Goal: Task Accomplishment & Management: Use online tool/utility

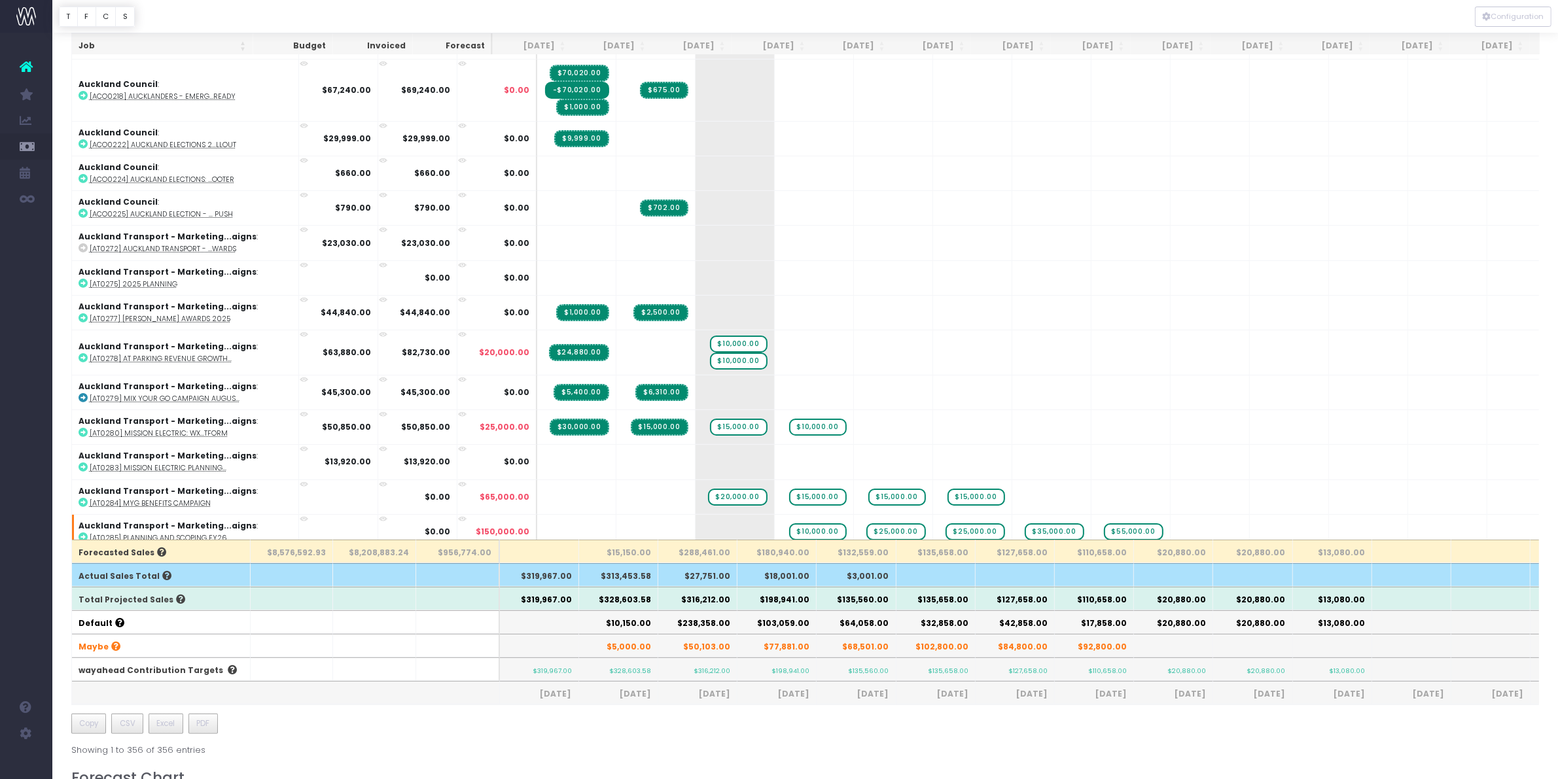
scroll to position [164, 0]
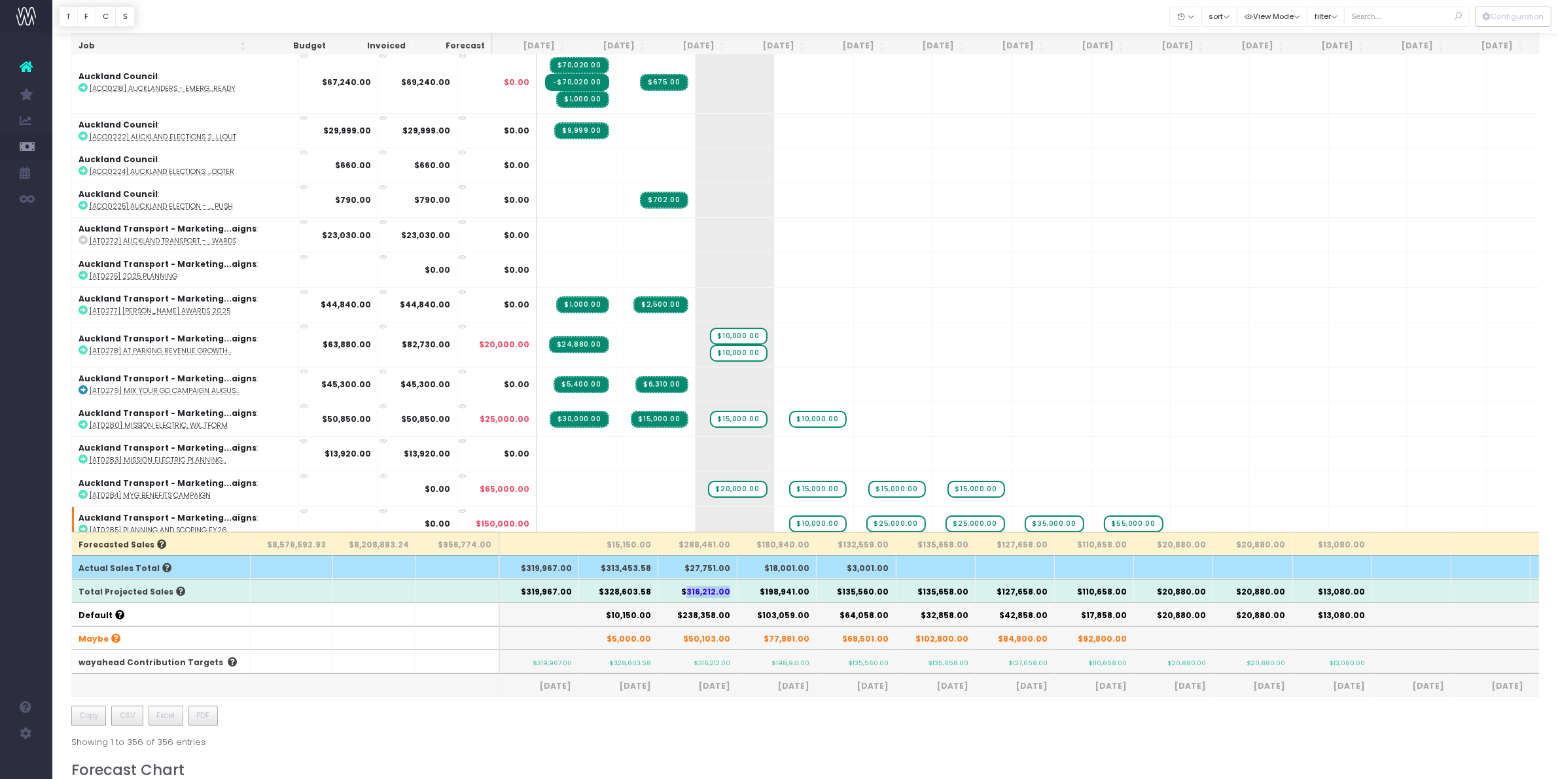
drag, startPoint x: 688, startPoint y: 591, endPoint x: 733, endPoint y: 597, distance: 45.0
click at [733, 597] on th "$316,212.00" at bounding box center [697, 591] width 79 height 24
click at [733, 620] on th "$238,358.00" at bounding box center [697, 615] width 79 height 24
click at [607, 595] on th "$328,603.58" at bounding box center [618, 591] width 79 height 24
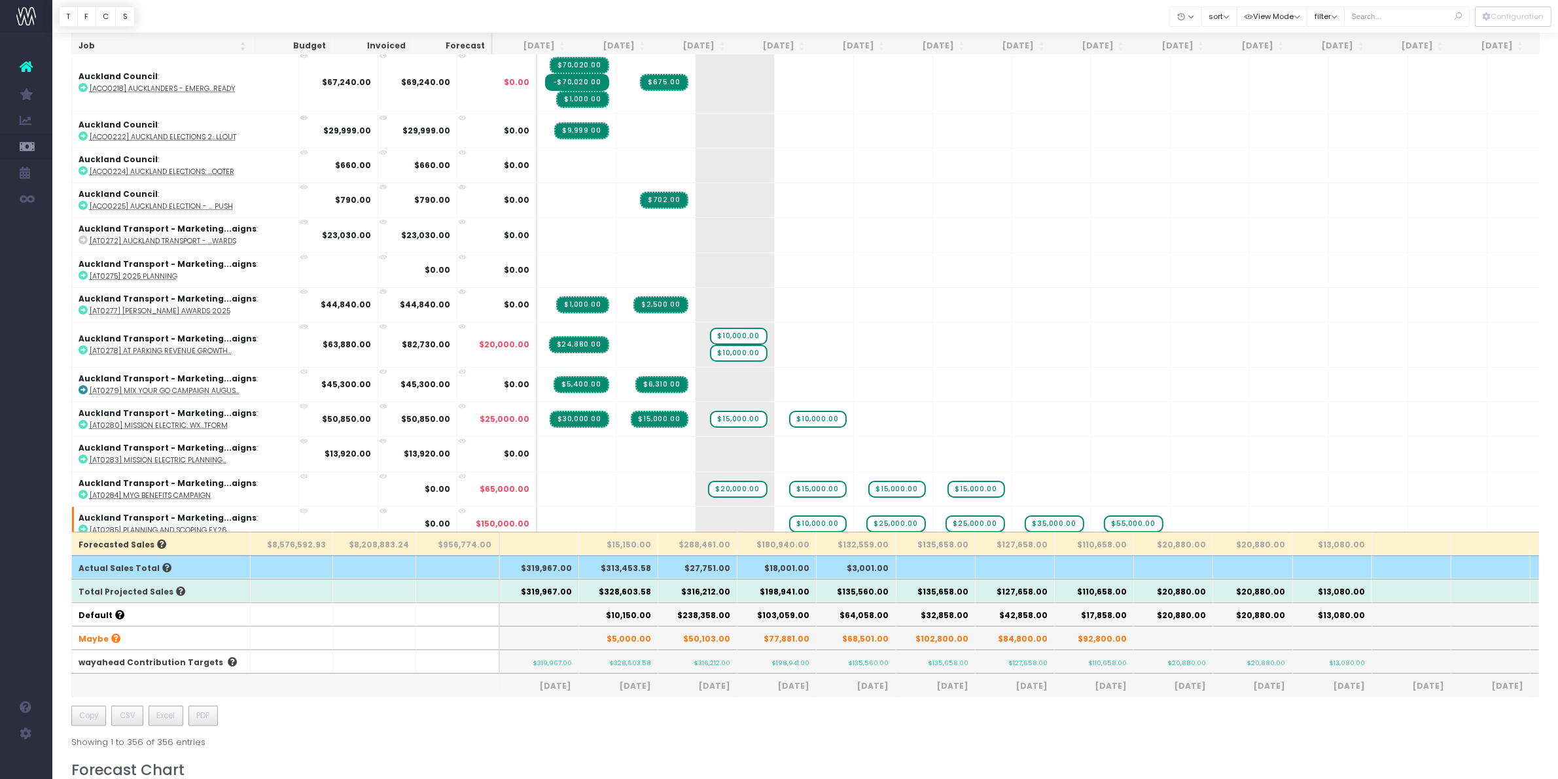
click at [720, 613] on th "$238,358.00" at bounding box center [697, 615] width 79 height 24
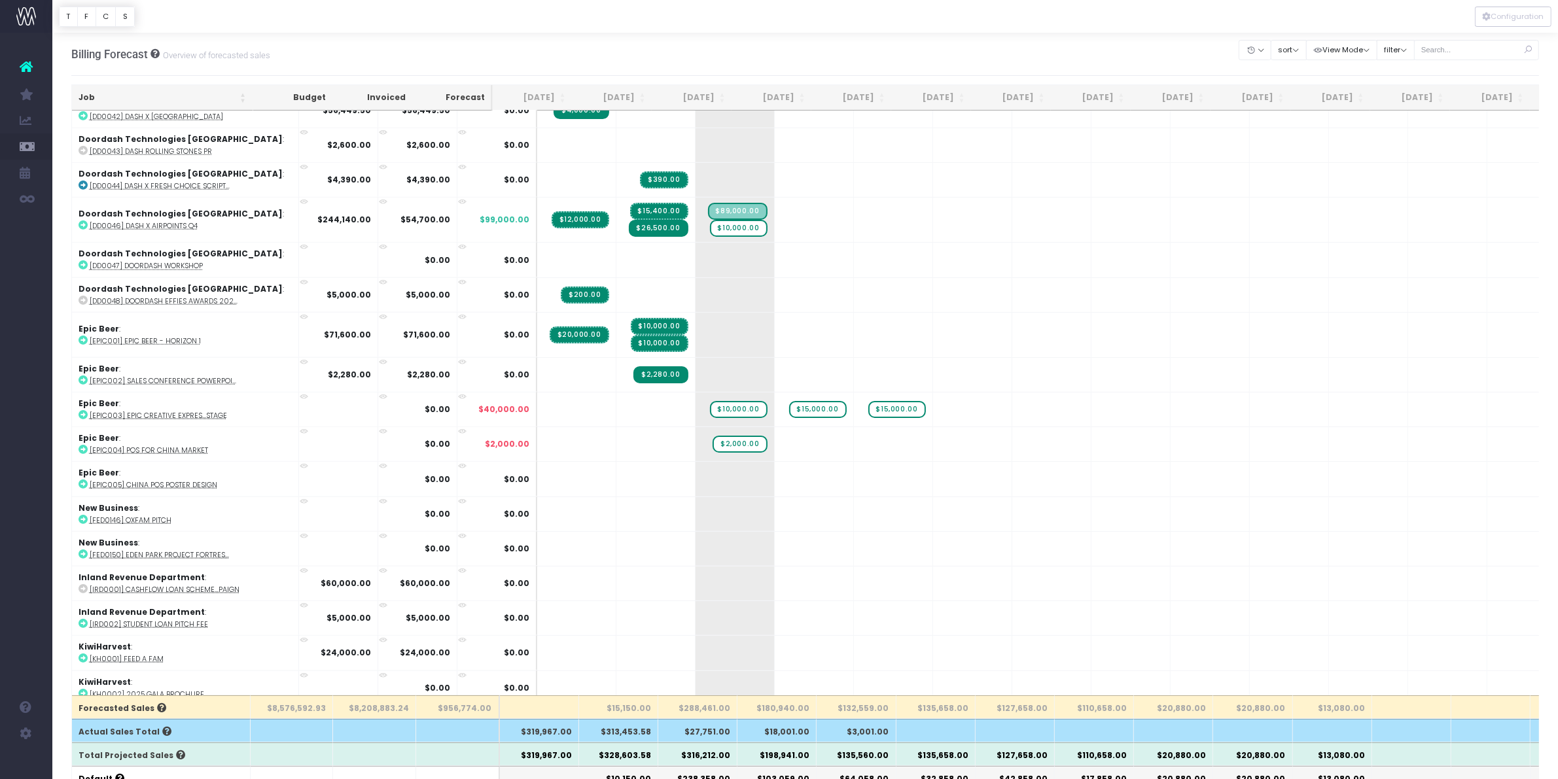
scroll to position [1800, 0]
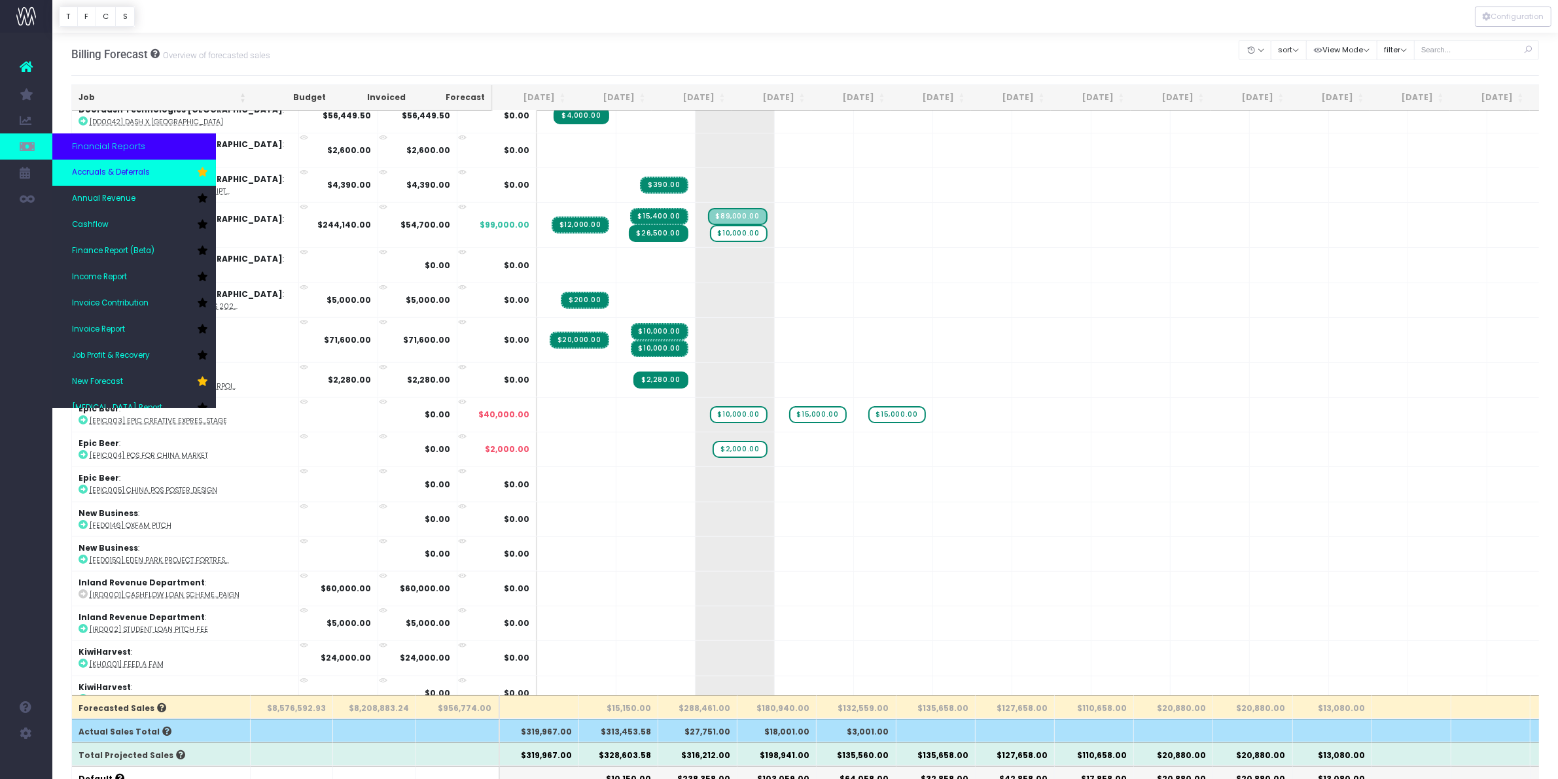
click at [152, 169] on link "Accruals & Deferrals" at bounding box center [134, 173] width 164 height 26
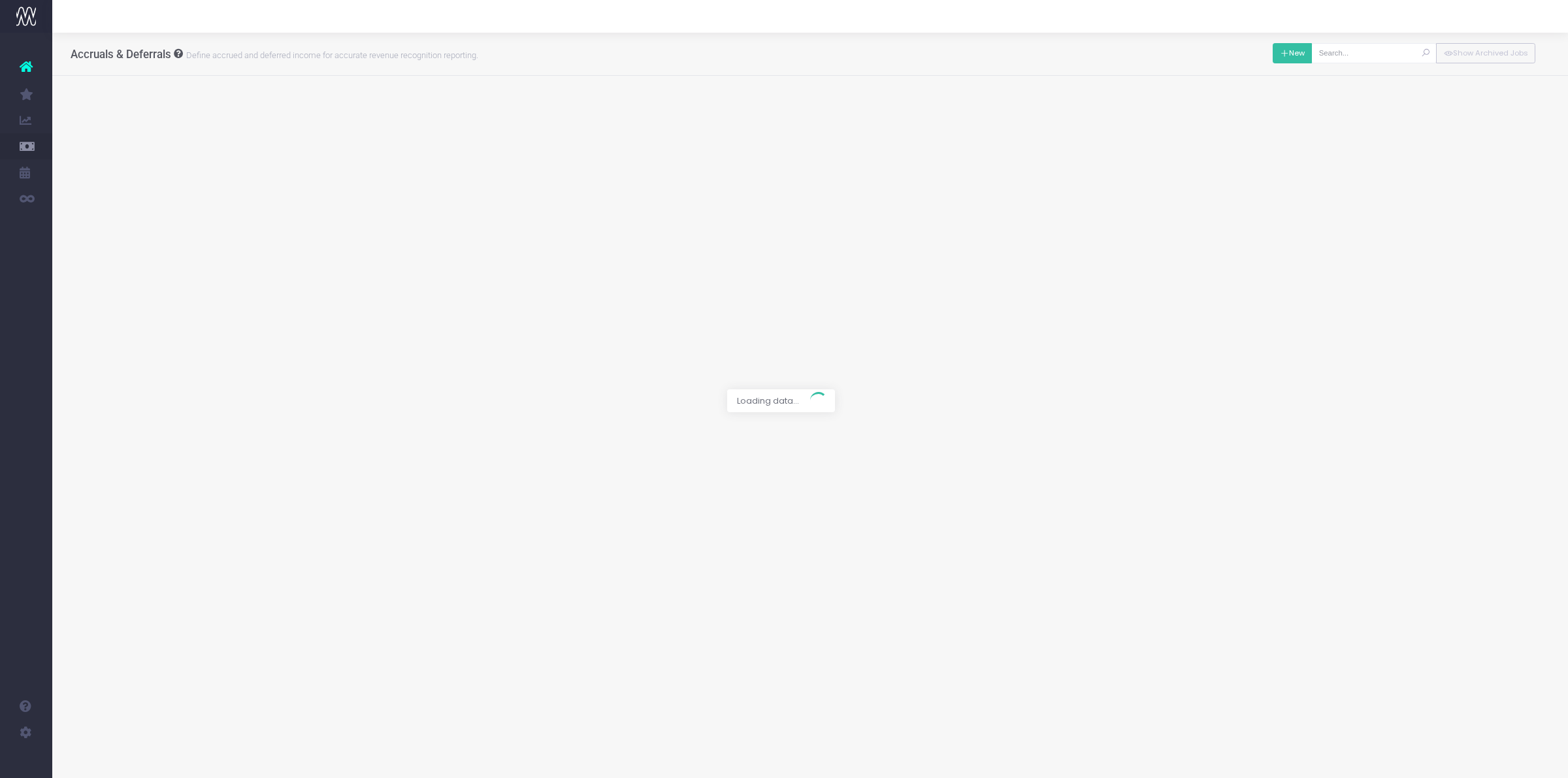
click at [1283, 63] on button "New" at bounding box center [1293, 53] width 40 height 20
click at [687, 118] on div at bounding box center [784, 389] width 1568 height 778
click at [1300, 40] on div "New Back Save Delete" at bounding box center [1293, 53] width 40 height 27
click at [1296, 50] on button "New" at bounding box center [1293, 53] width 40 height 20
click at [675, 128] on div at bounding box center [784, 389] width 1568 height 778
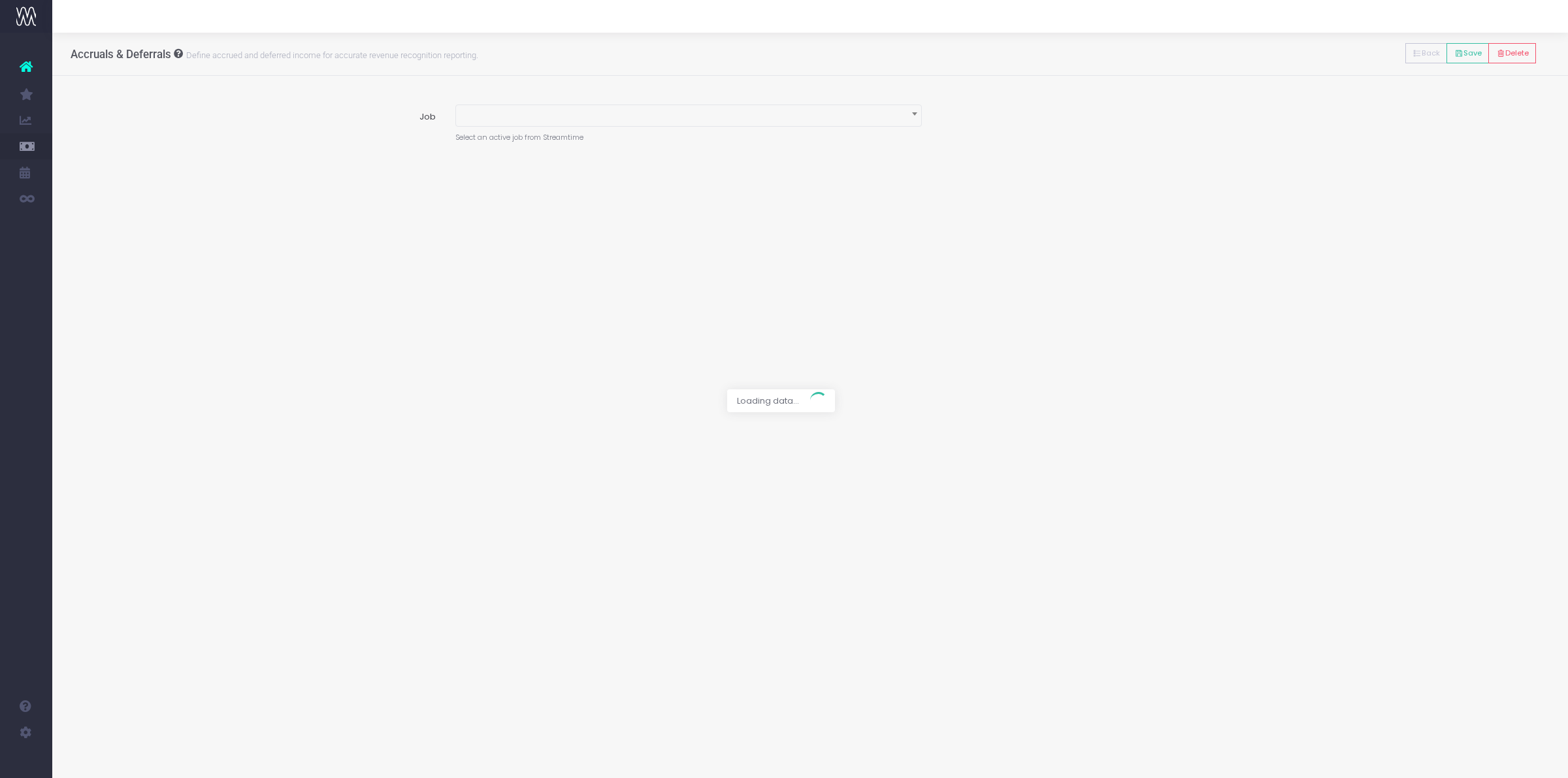
click at [674, 124] on div at bounding box center [784, 389] width 1568 height 778
click at [674, 123] on div at bounding box center [784, 389] width 1568 height 778
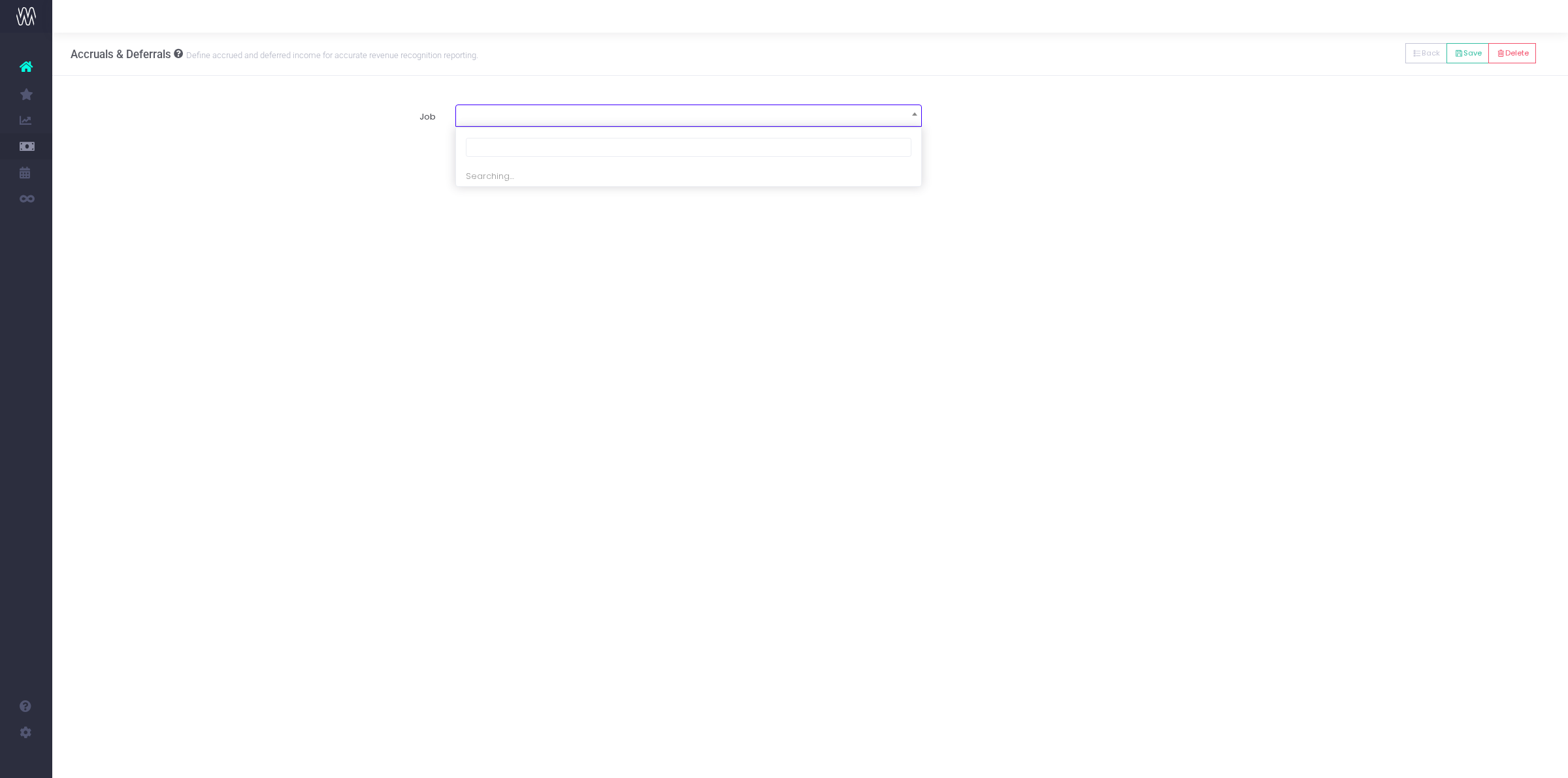
click at [568, 115] on span at bounding box center [689, 114] width 465 height 18
type input "dd0046"
select select "1925758"
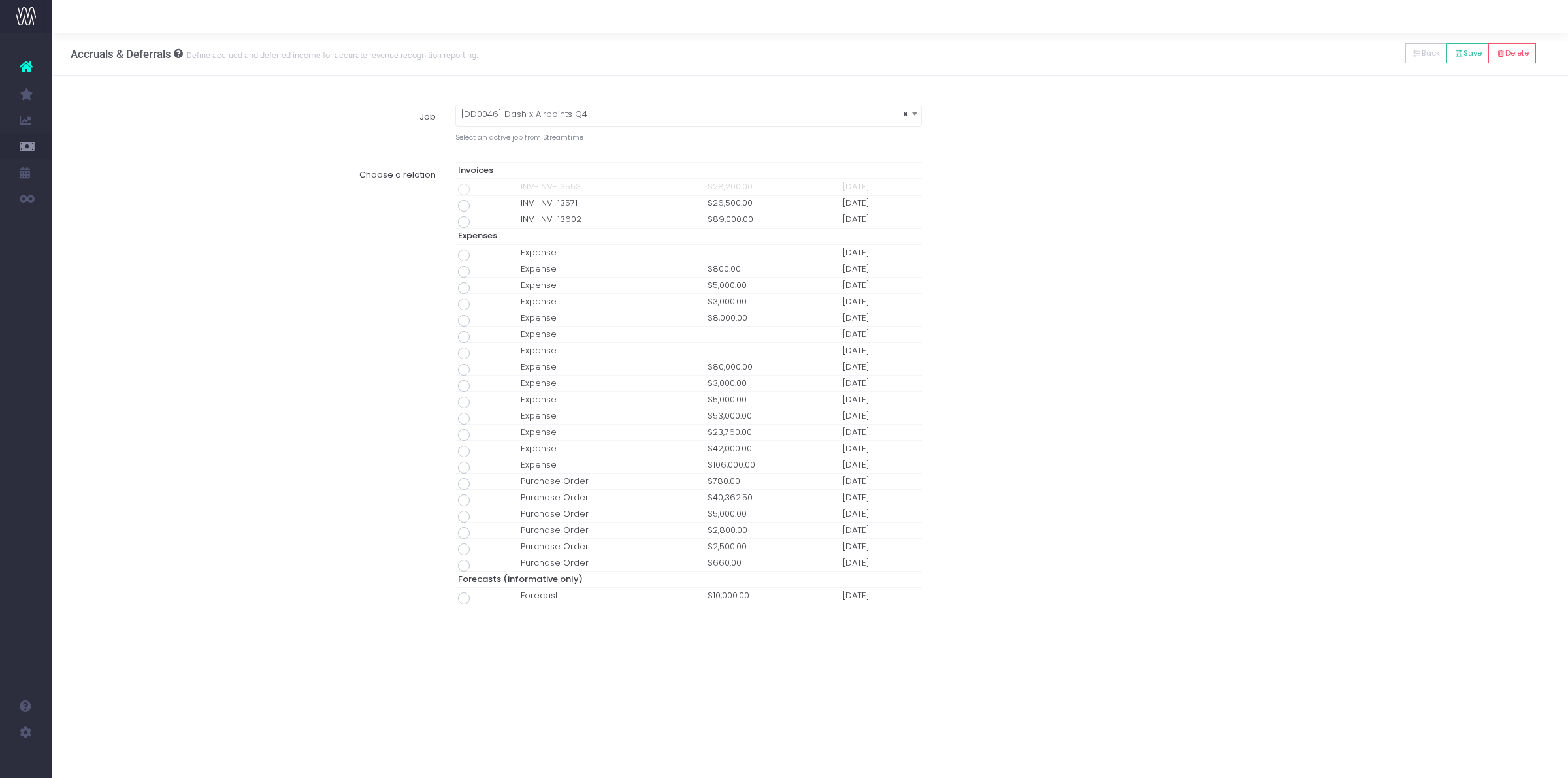
click at [466, 222] on span at bounding box center [464, 223] width 12 height 12
click at [477, 222] on input "radio" at bounding box center [481, 220] width 9 height 9
type input "Invoice INV-INV-13602 / 02 Oct 25 / $89,000.00"
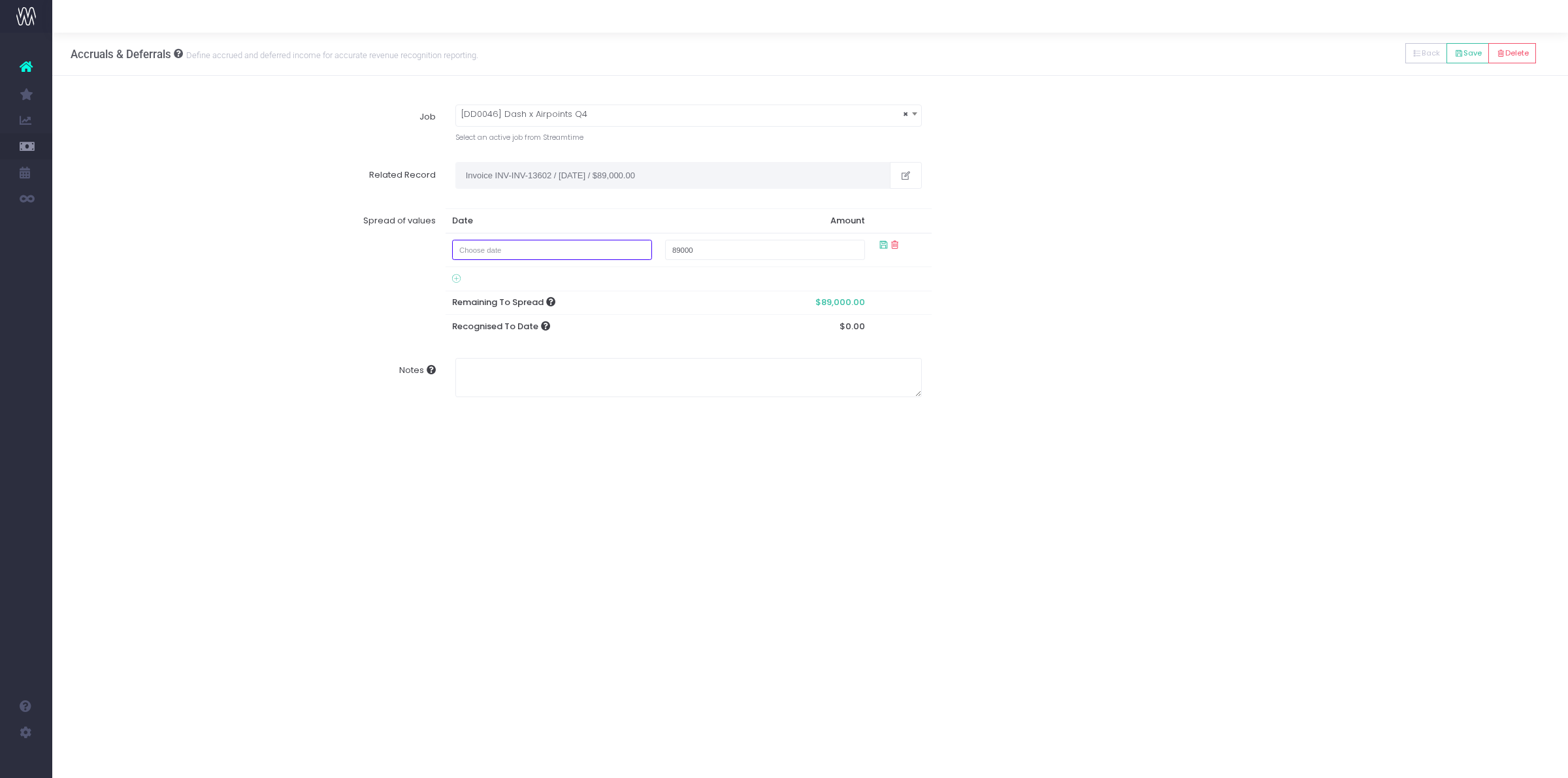
click at [497, 255] on input "text" at bounding box center [552, 250] width 201 height 20
click at [587, 396] on td "31" at bounding box center [584, 394] width 23 height 20
type input "October 31, 2025"
type input "10000"
click at [1473, 54] on button "Save" at bounding box center [1467, 53] width 43 height 20
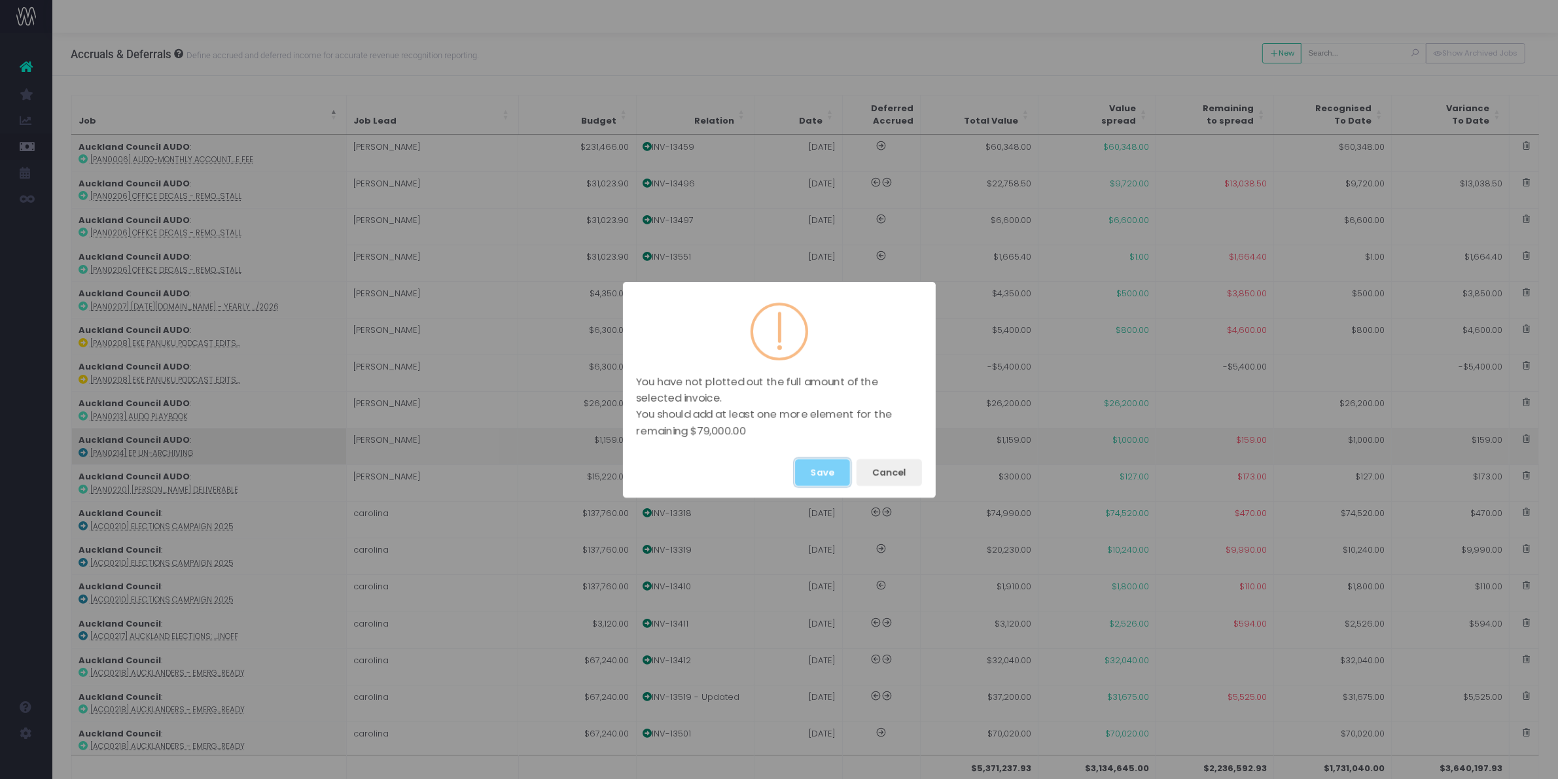
drag, startPoint x: 826, startPoint y: 459, endPoint x: 813, endPoint y: 442, distance: 20.5
click at [826, 459] on button "Save" at bounding box center [822, 472] width 55 height 27
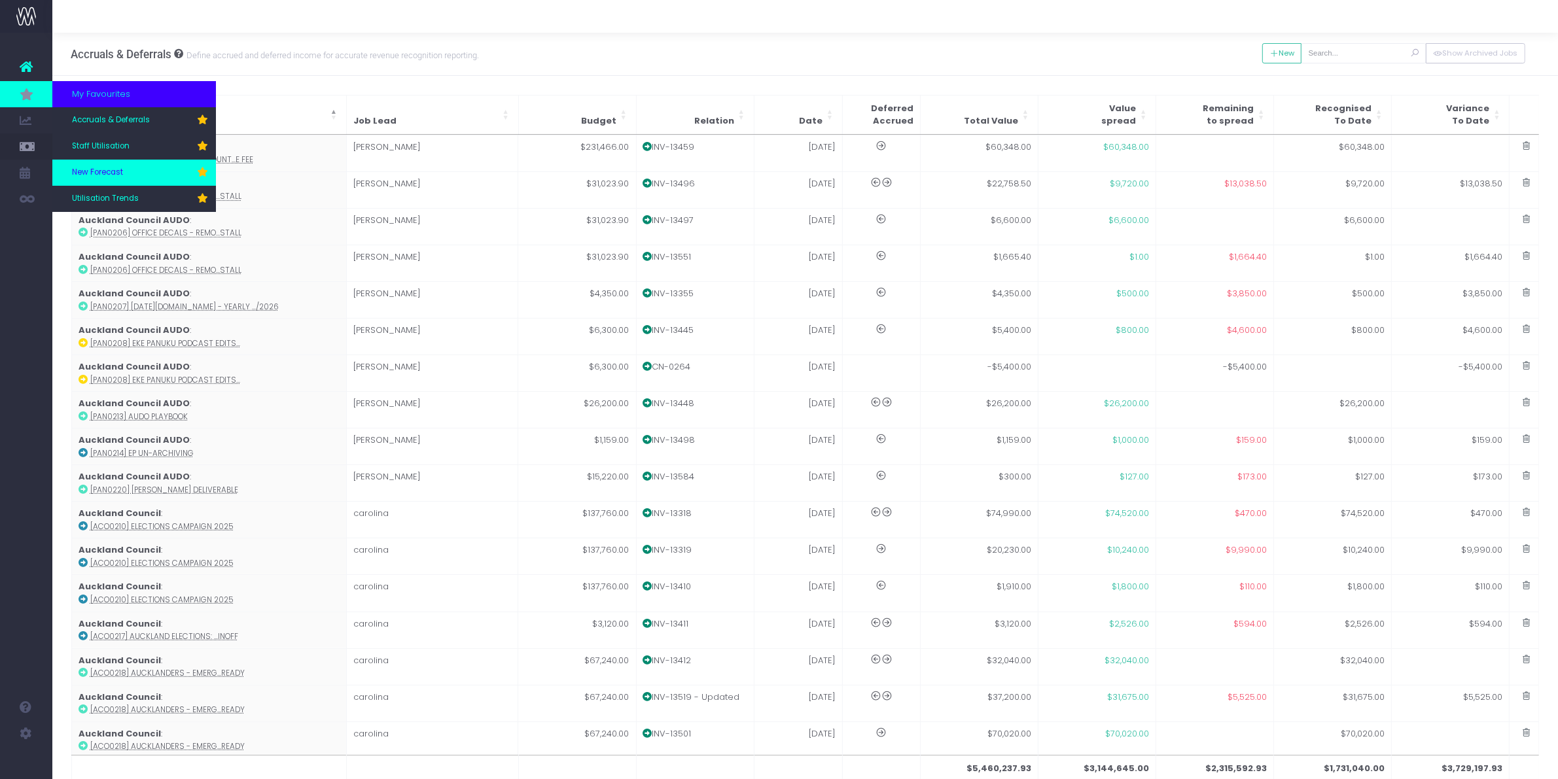
click at [122, 171] on span "New Forecast" at bounding box center [97, 173] width 51 height 12
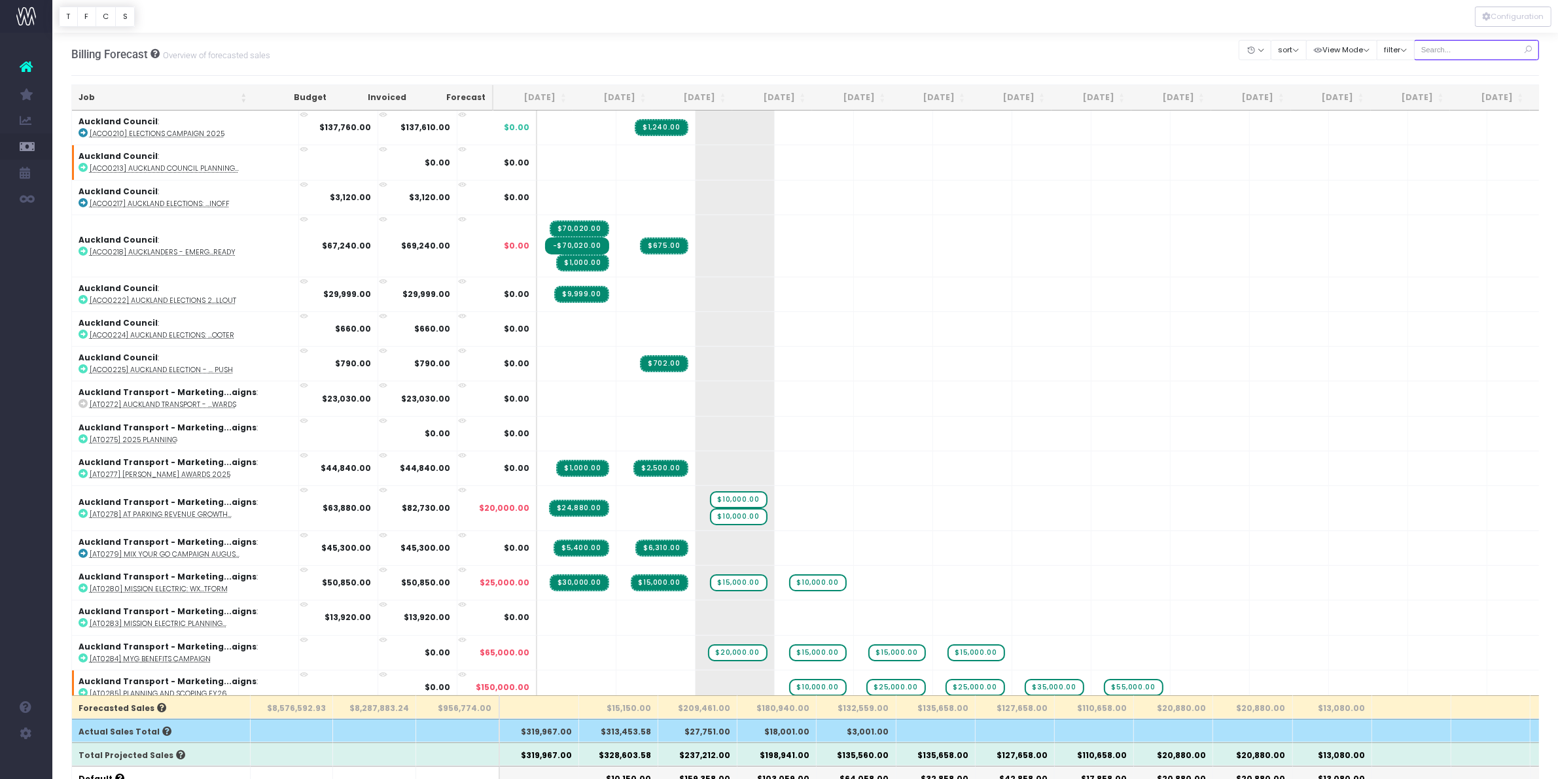
click at [1474, 57] on input "text" at bounding box center [1477, 50] width 126 height 20
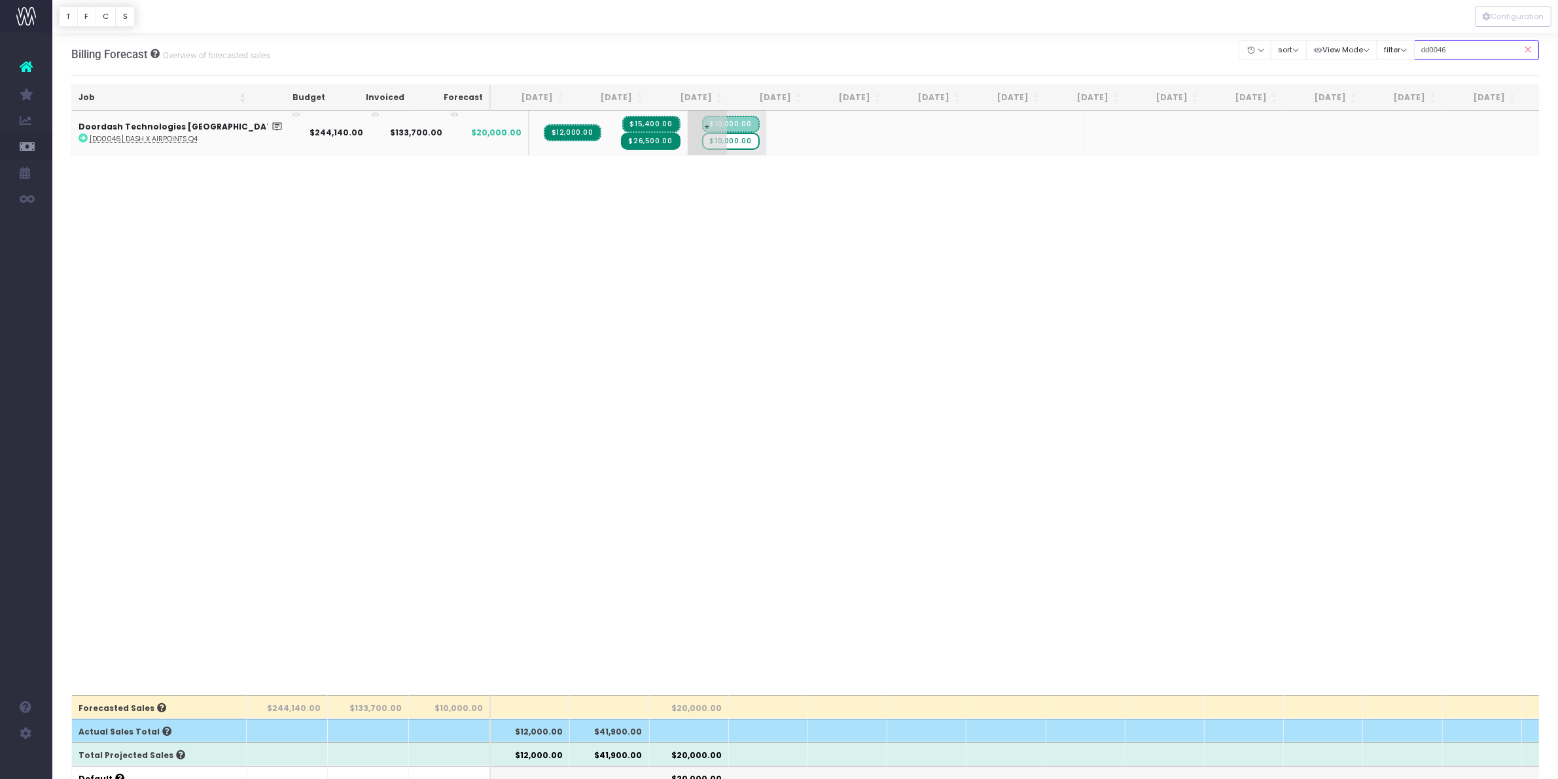
type input "dd0046"
click at [705, 146] on span "$10,000.00" at bounding box center [731, 141] width 58 height 17
type input "0"
click at [1527, 49] on icon at bounding box center [1527, 50] width 23 height 27
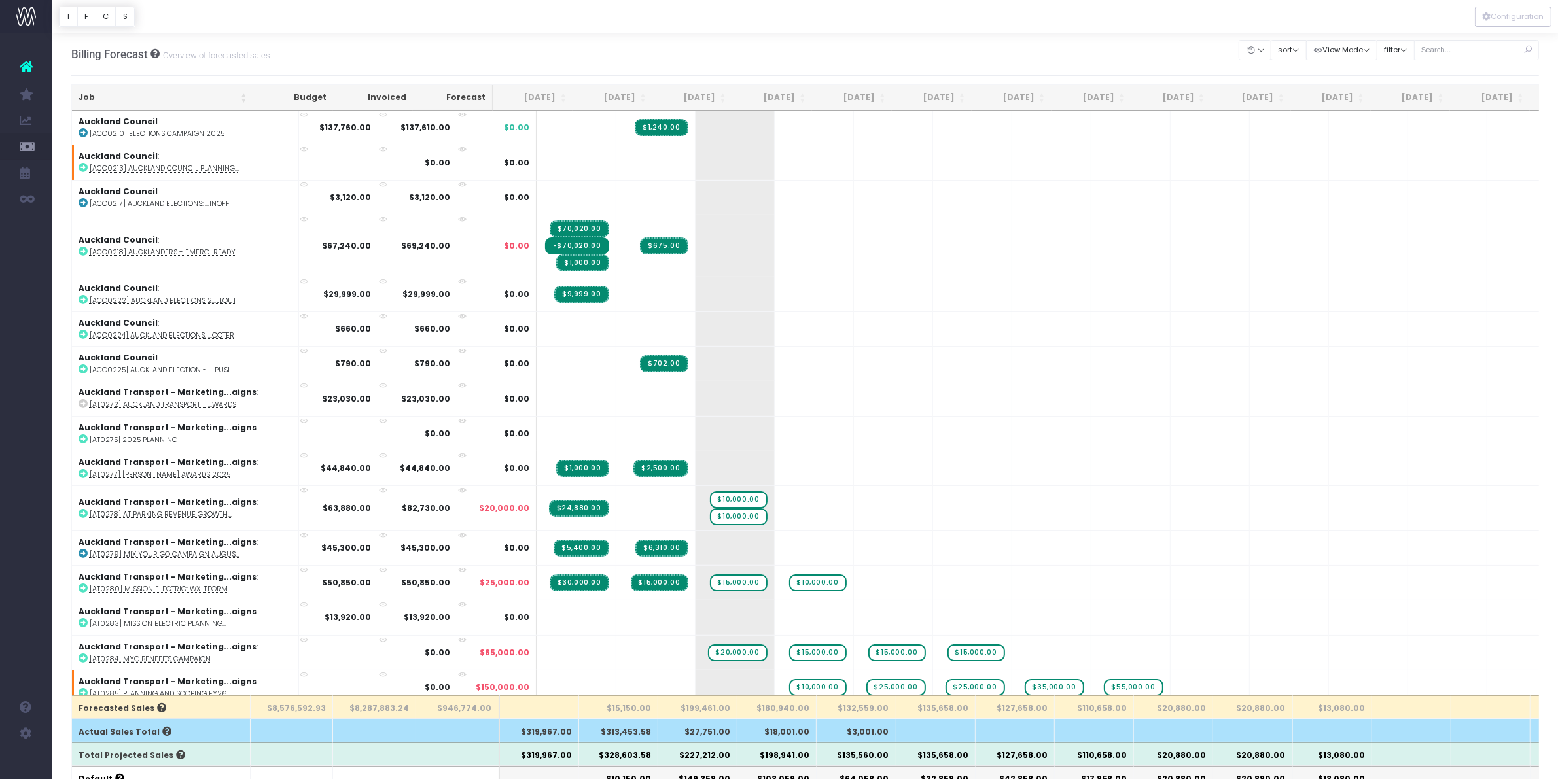
click at [709, 96] on th "[DATE]" at bounding box center [692, 98] width 80 height 26
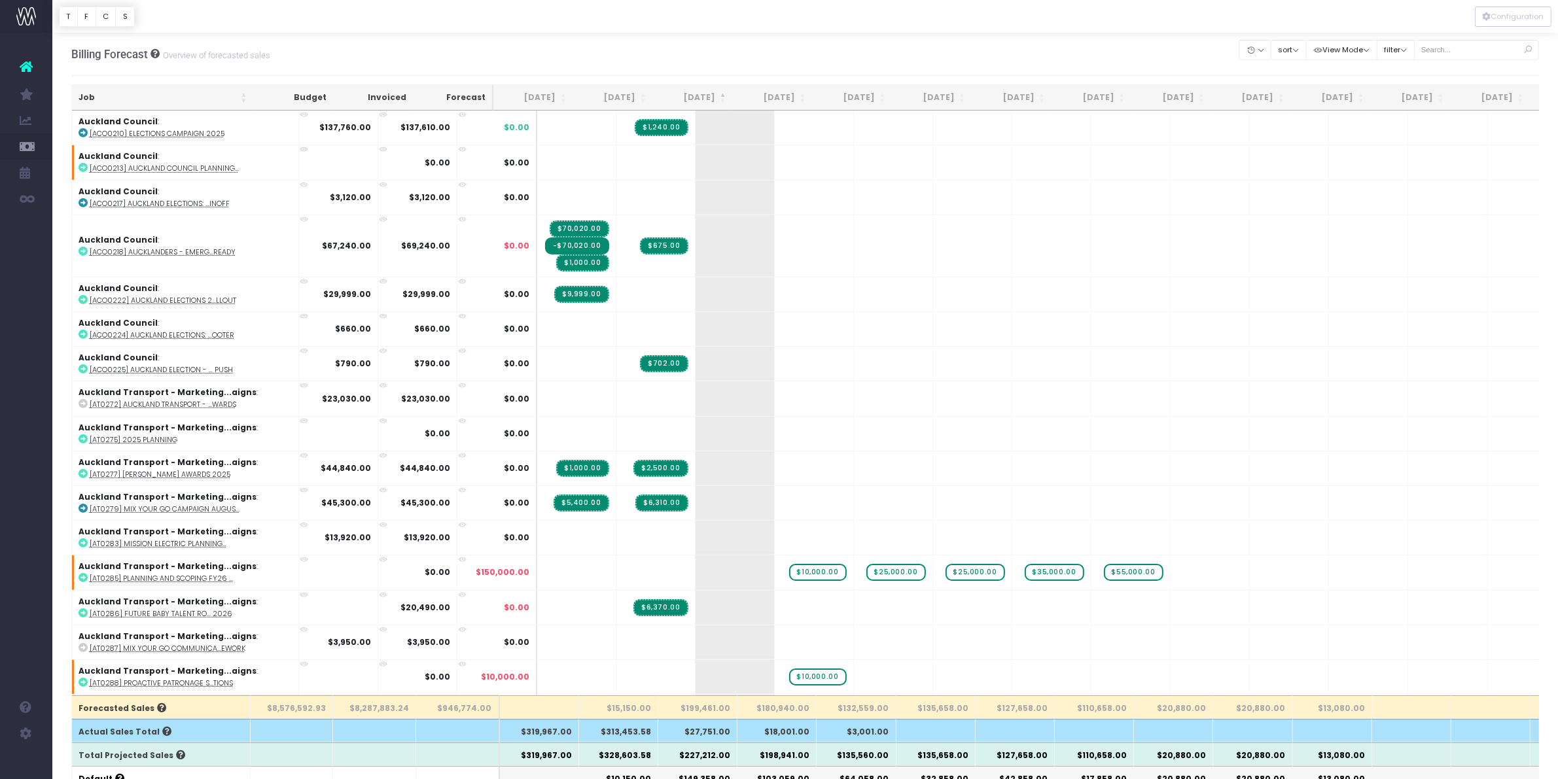
drag, startPoint x: 709, startPoint y: 96, endPoint x: 953, endPoint y: 325, distance: 334.7
click at [710, 96] on th "[DATE]" at bounding box center [692, 98] width 80 height 26
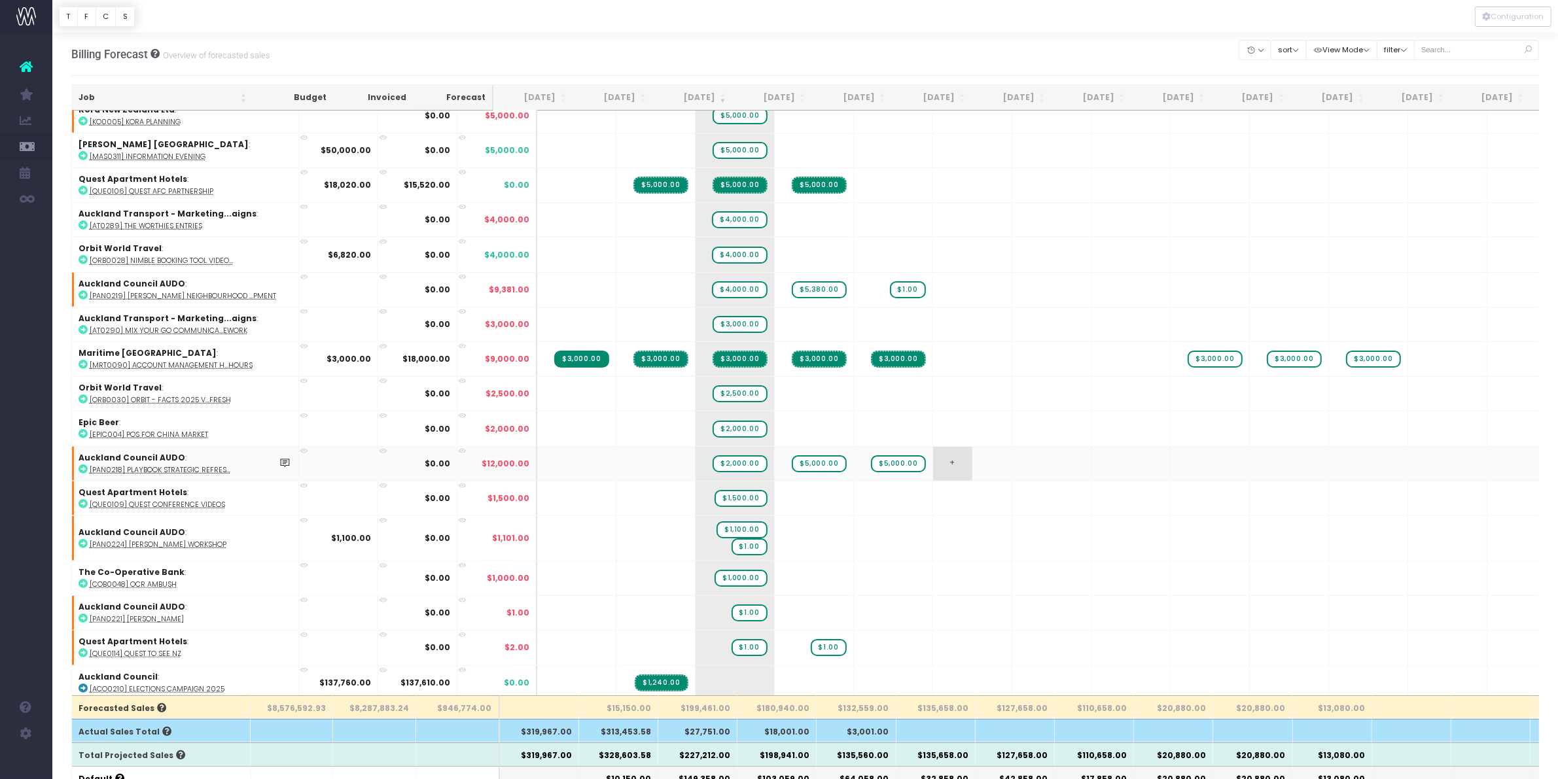
scroll to position [573, 0]
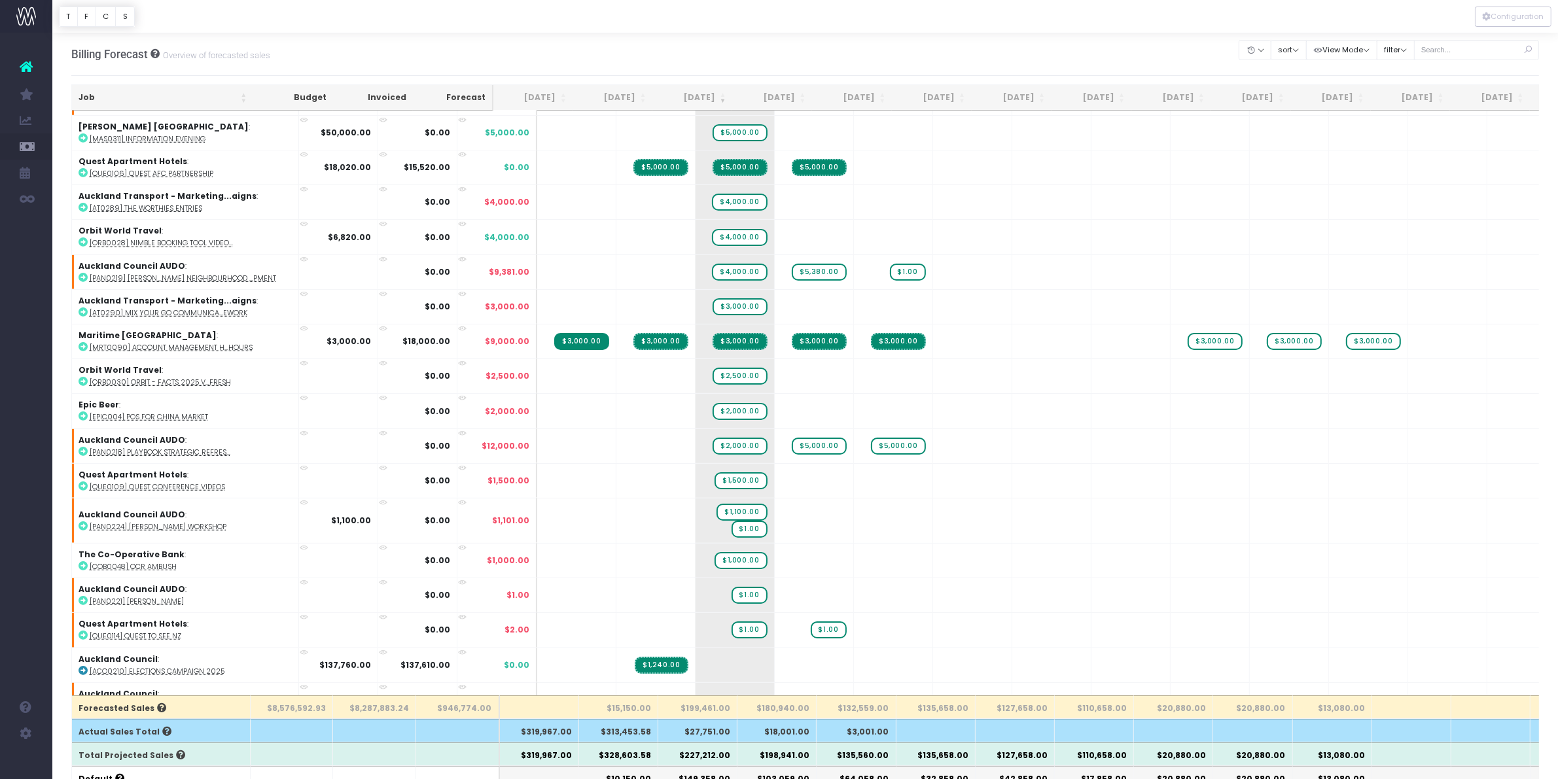
click at [622, 93] on th "[DATE]" at bounding box center [613, 98] width 80 height 26
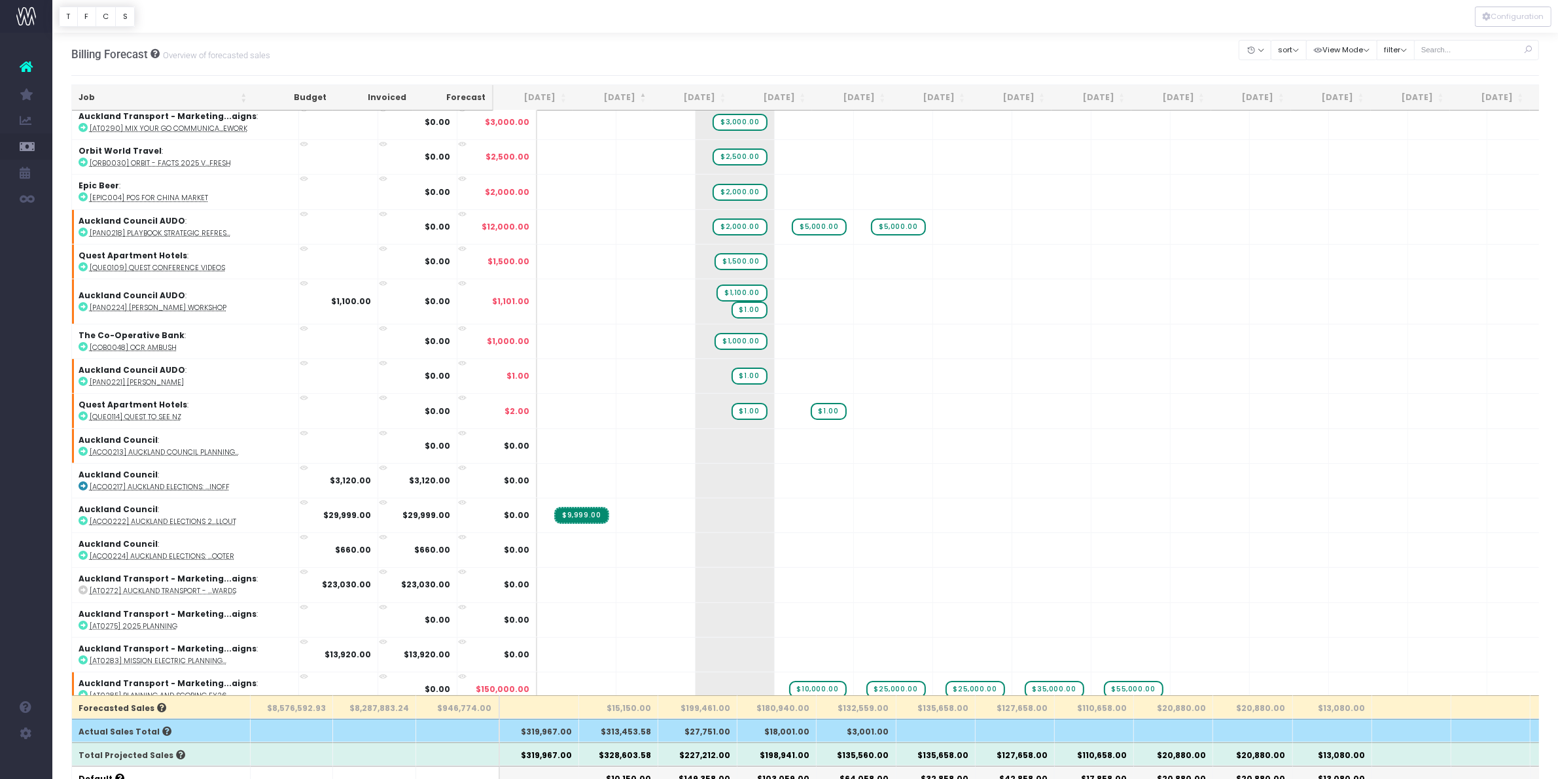
scroll to position [0, 0]
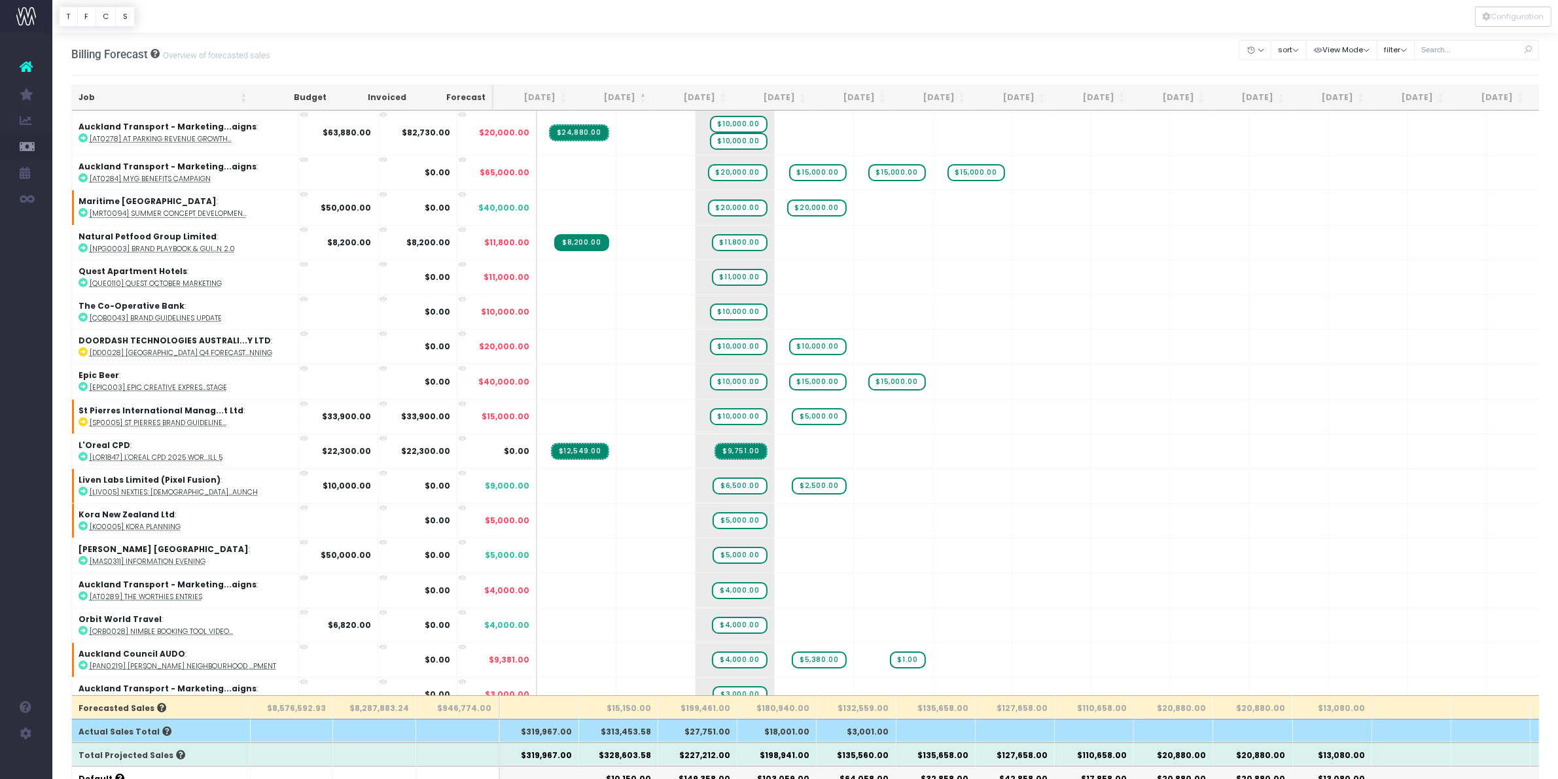
click at [625, 88] on th "[DATE]" at bounding box center [613, 98] width 80 height 26
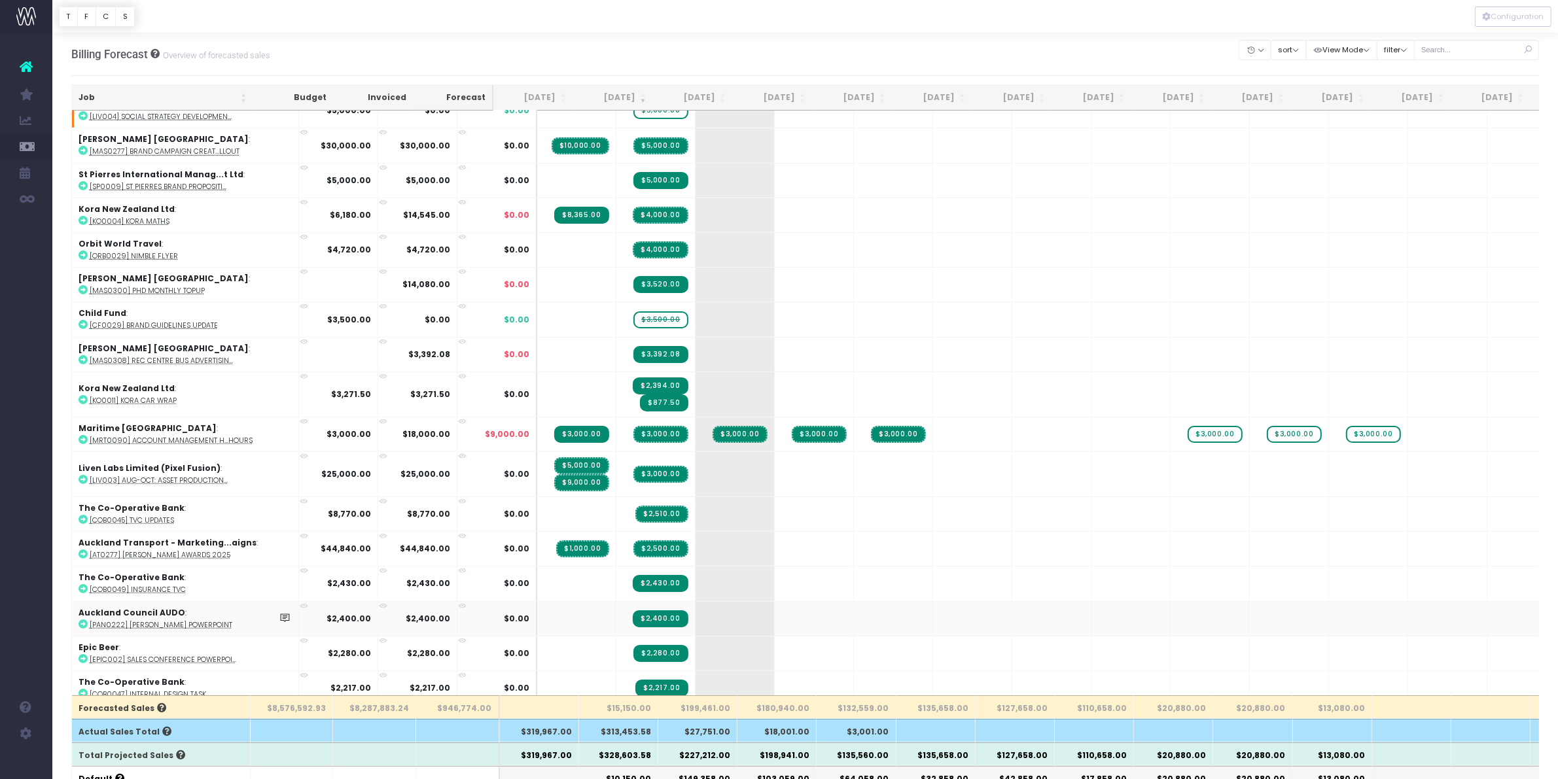
scroll to position [736, 0]
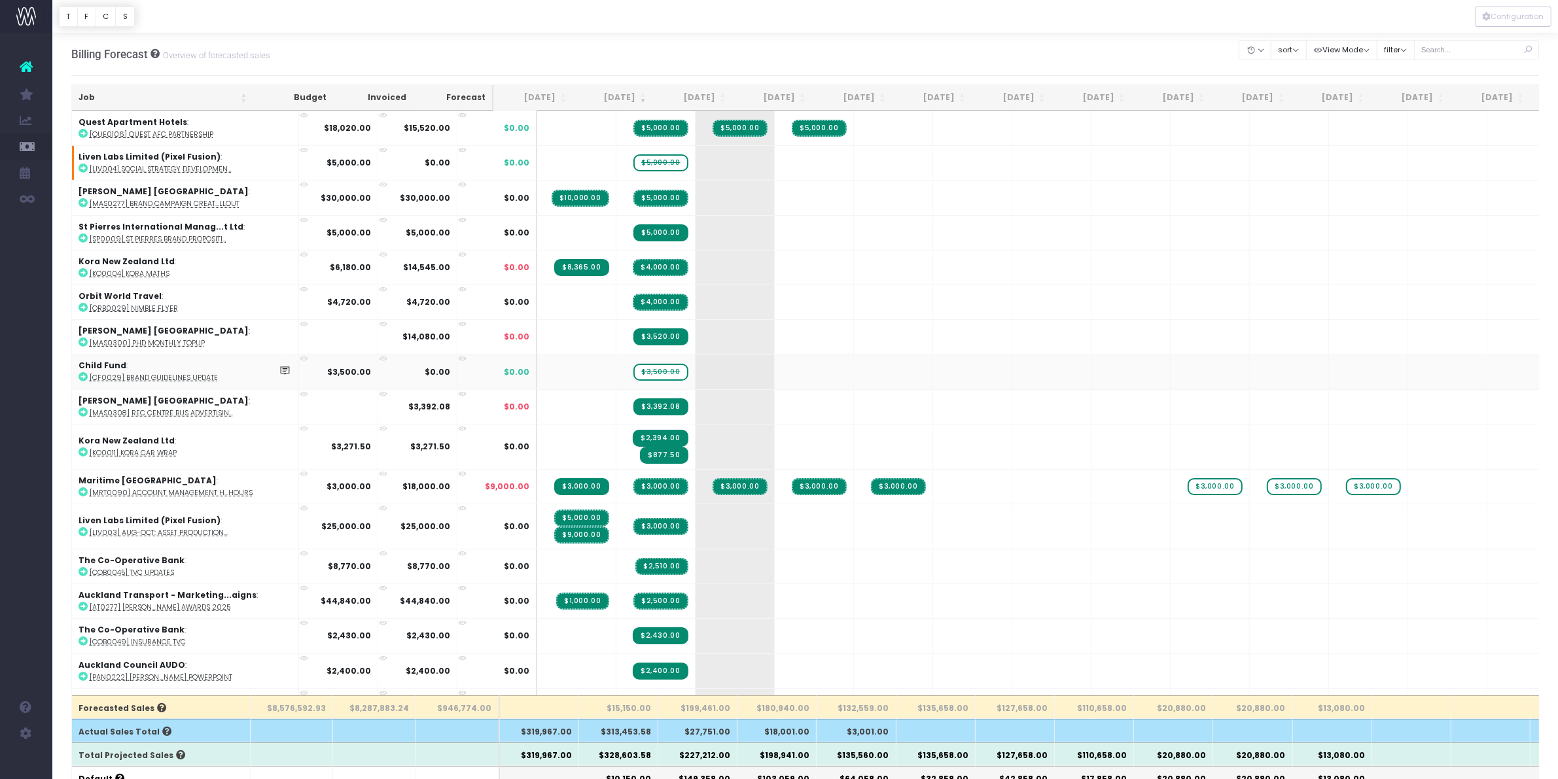
click at [182, 378] on td "Child Fund : [CF0029] Brand Guidelines Update" at bounding box center [185, 371] width 227 height 35
click at [180, 373] on abbr "[CF0029] Brand Guidelines Update" at bounding box center [154, 378] width 128 height 10
click at [160, 164] on abbr "[LIV004] Social Strategy Developmen..." at bounding box center [161, 169] width 142 height 10
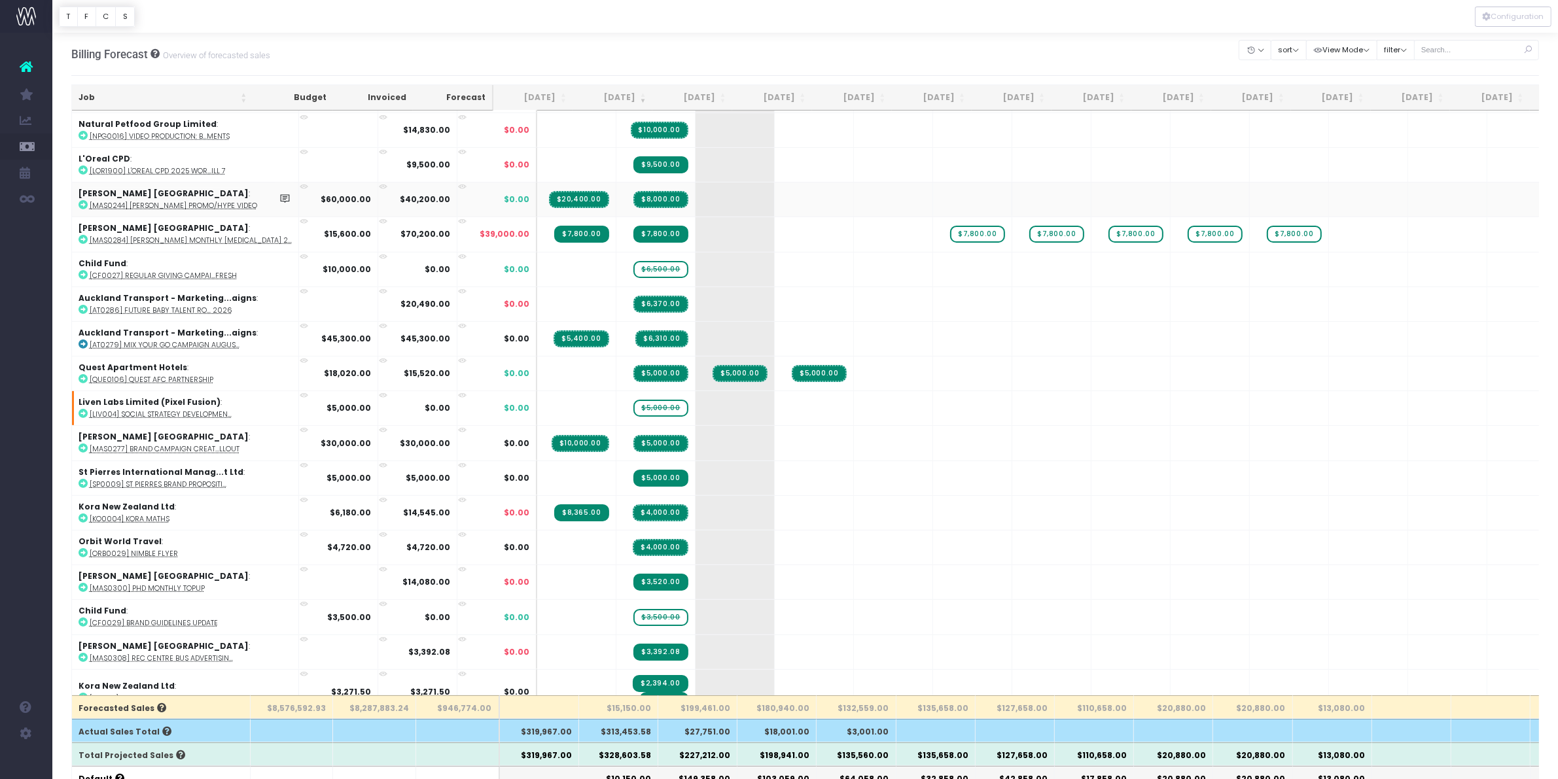
scroll to position [409, 0]
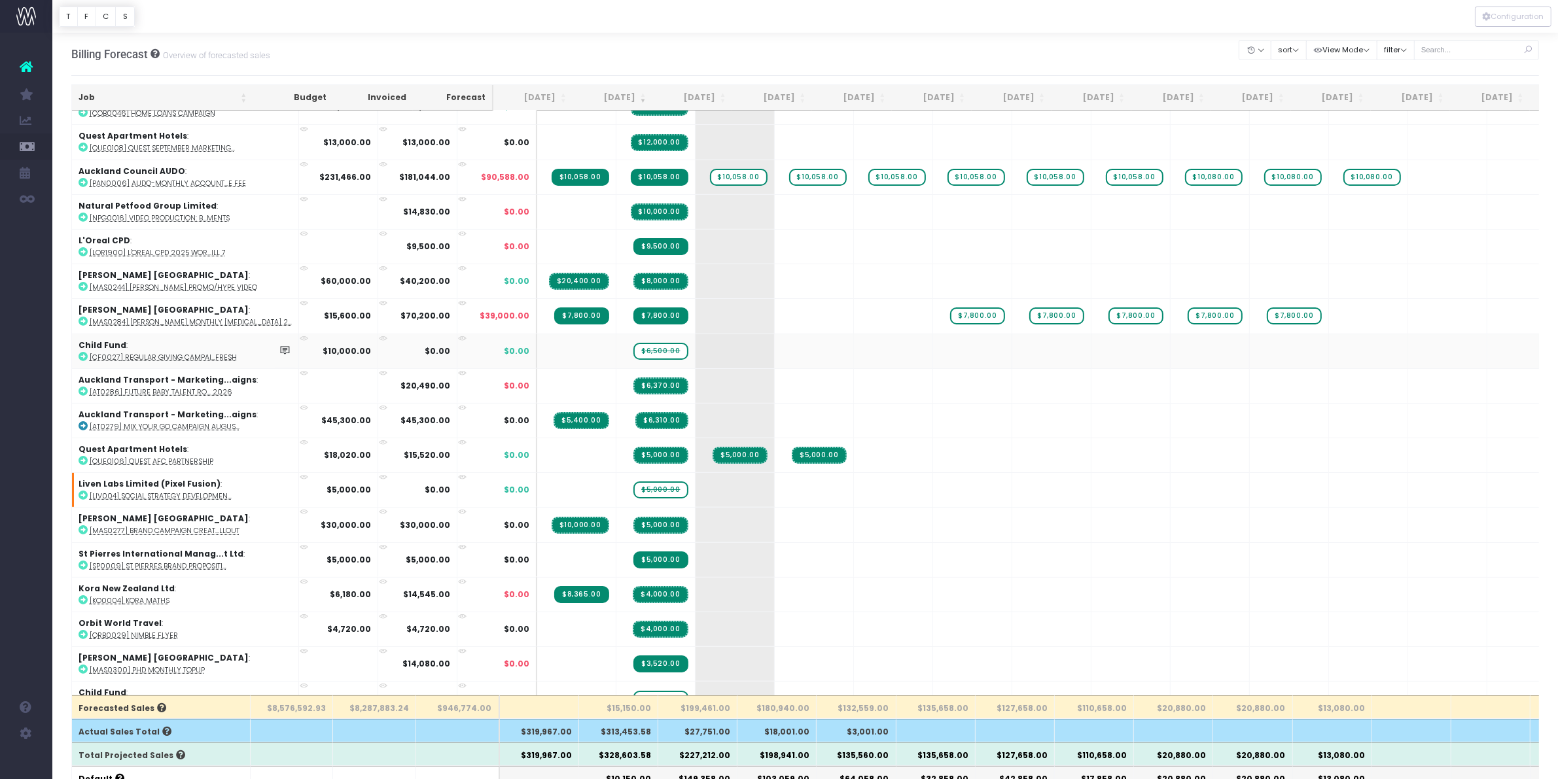
click at [183, 342] on td "Child Fund : [CF0027] Regular Giving campai...fresh" at bounding box center [185, 351] width 227 height 35
click at [197, 353] on abbr "[CF0027] Regular Giving campai...fresh" at bounding box center [163, 358] width 147 height 10
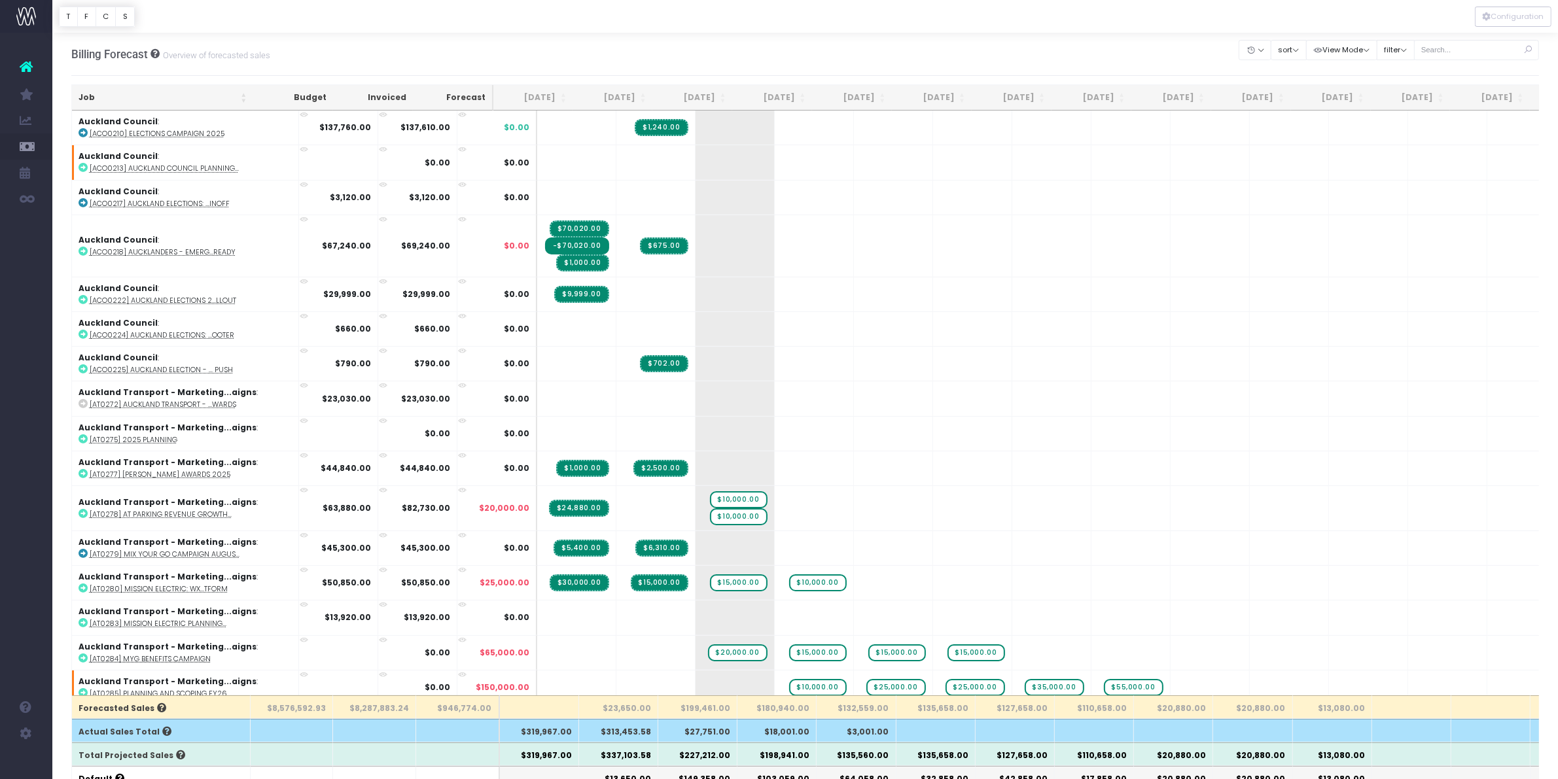
click at [635, 95] on th "[DATE]" at bounding box center [613, 98] width 80 height 26
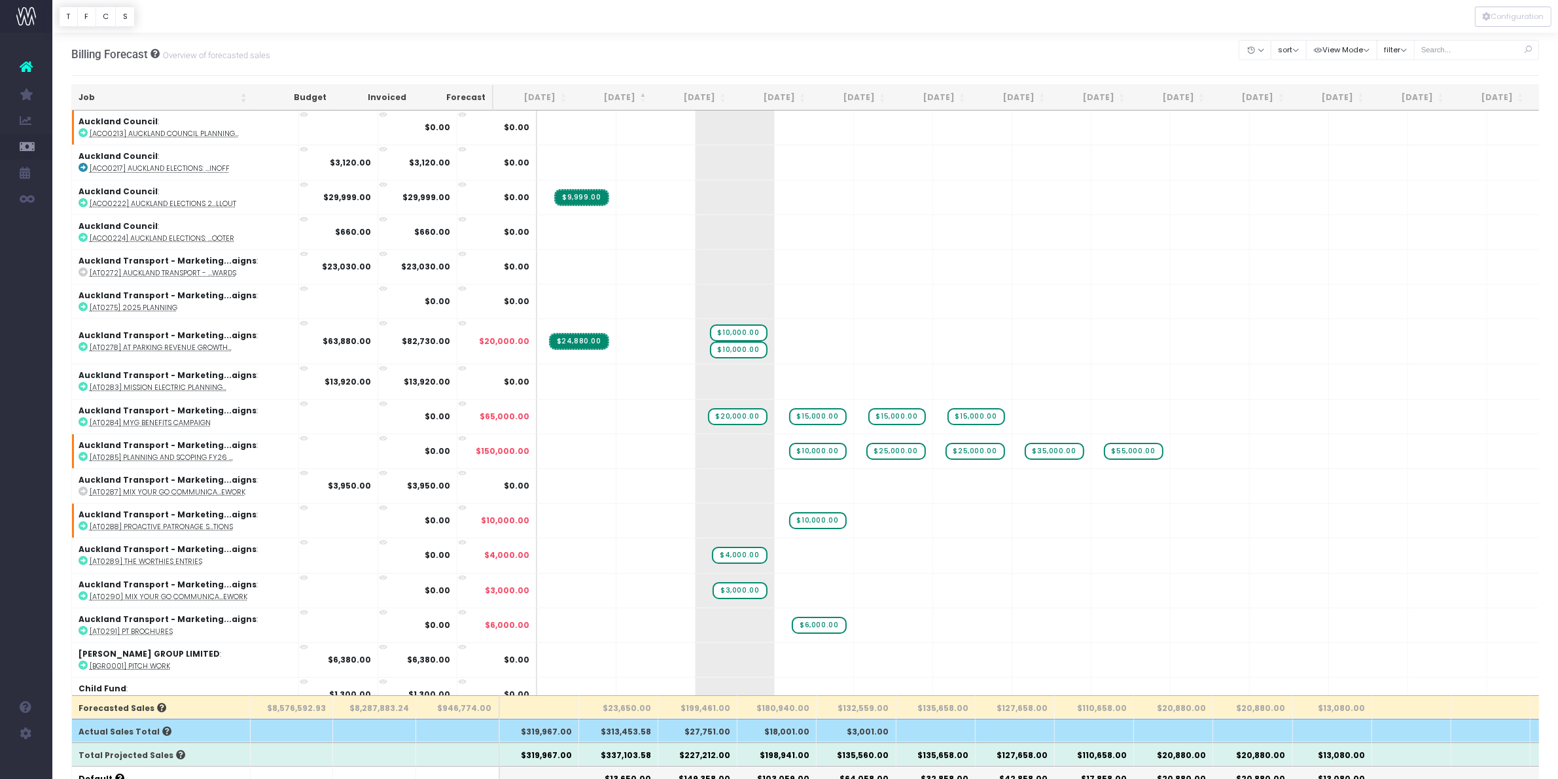
click at [616, 97] on th "[DATE]" at bounding box center [613, 98] width 80 height 26
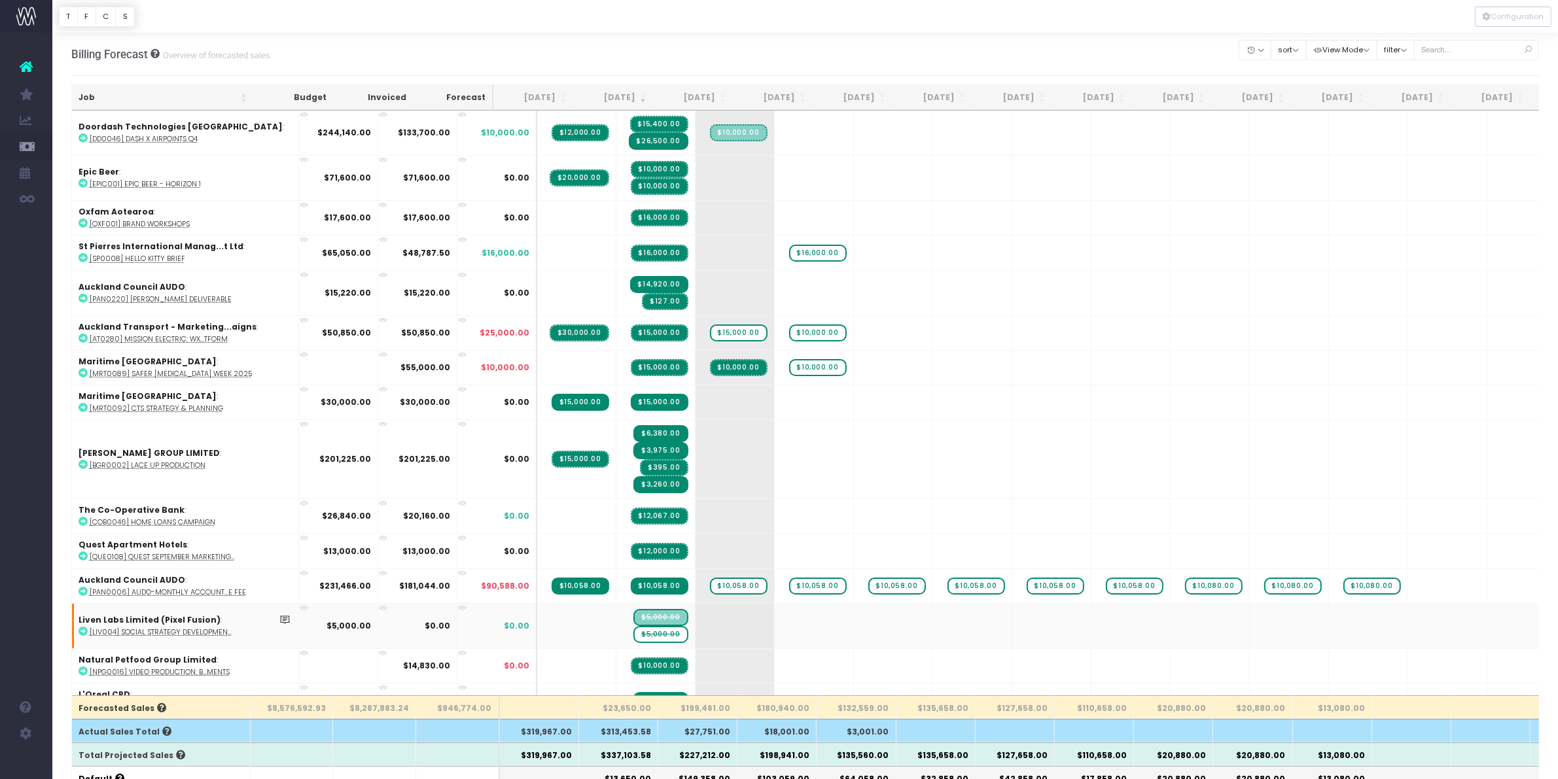
click at [633, 626] on span "$5,000.00" at bounding box center [660, 634] width 54 height 17
type input "0"
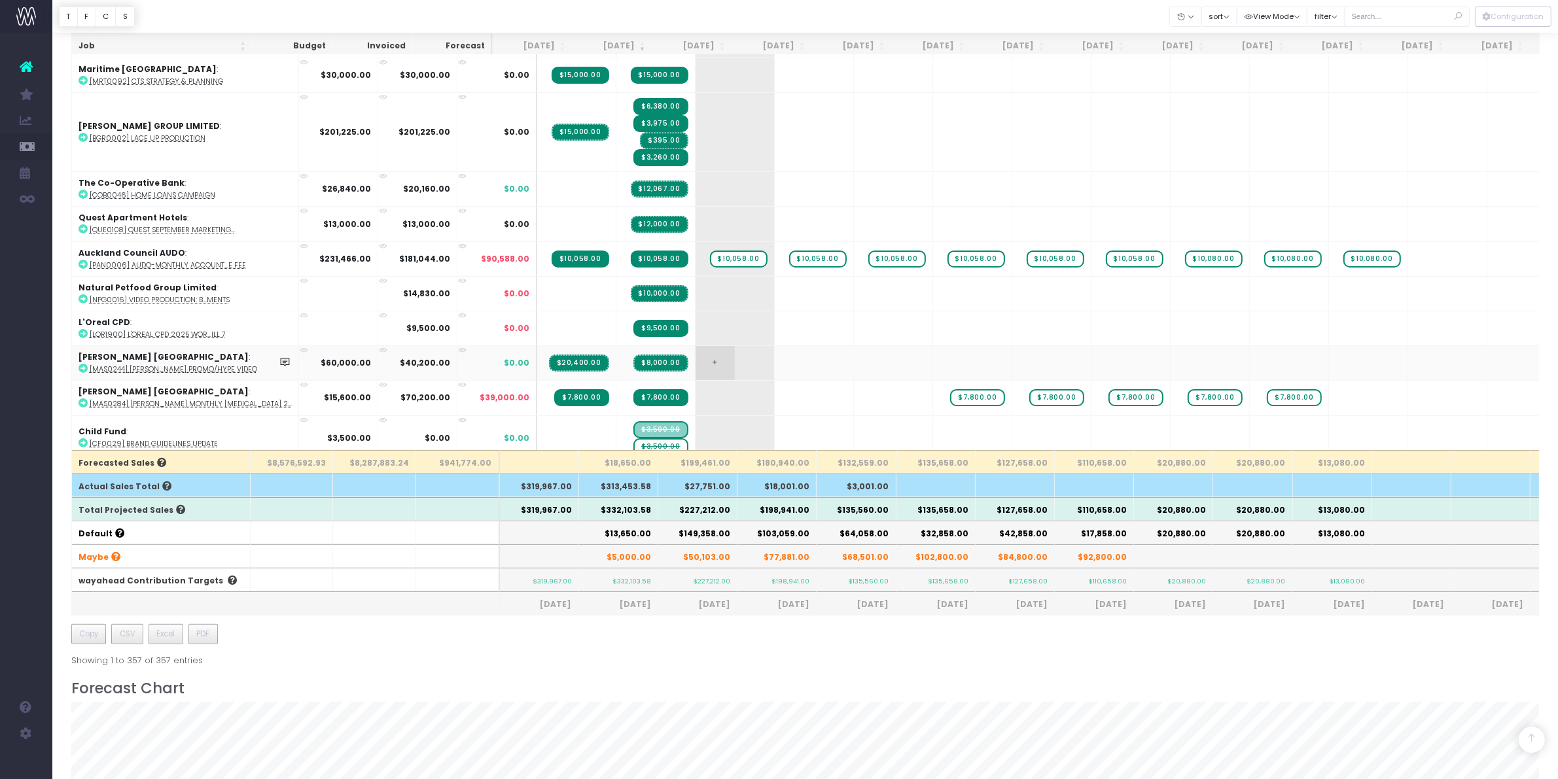
scroll to position [164, 0]
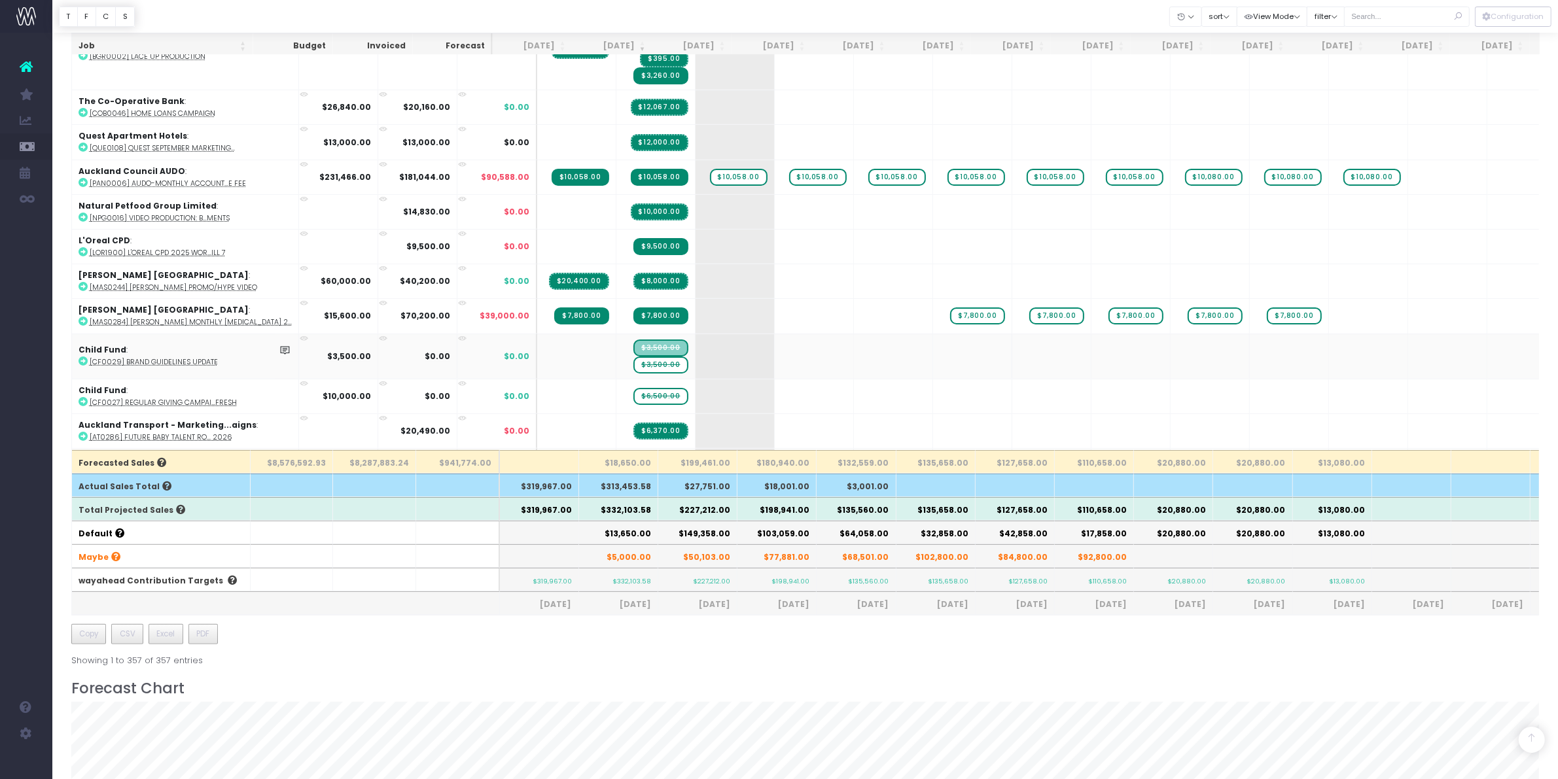
click at [636, 359] on span "$3,500.00" at bounding box center [660, 365] width 54 height 17
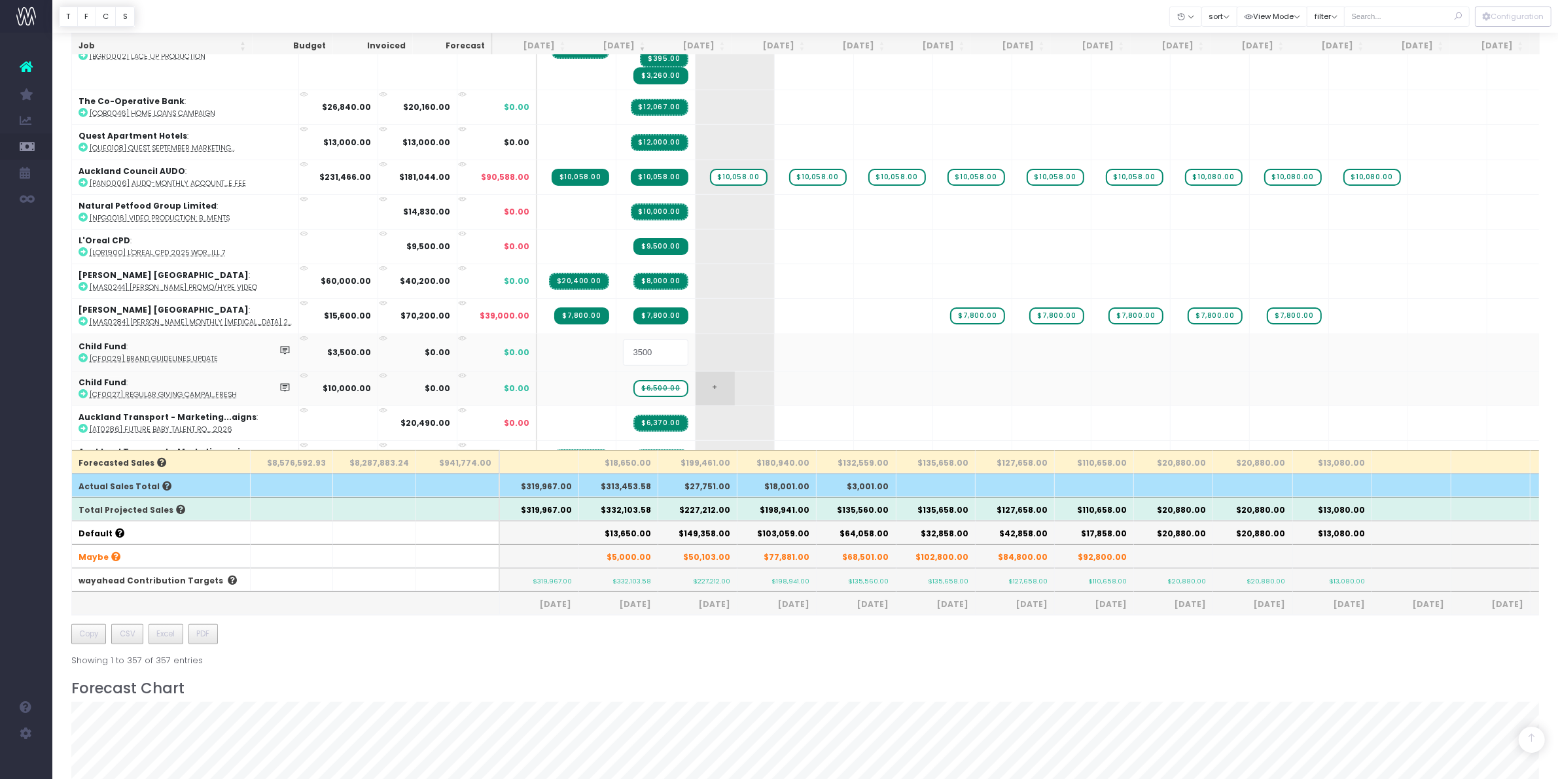
type input "0"
